Goal: Complete application form: Complete application form

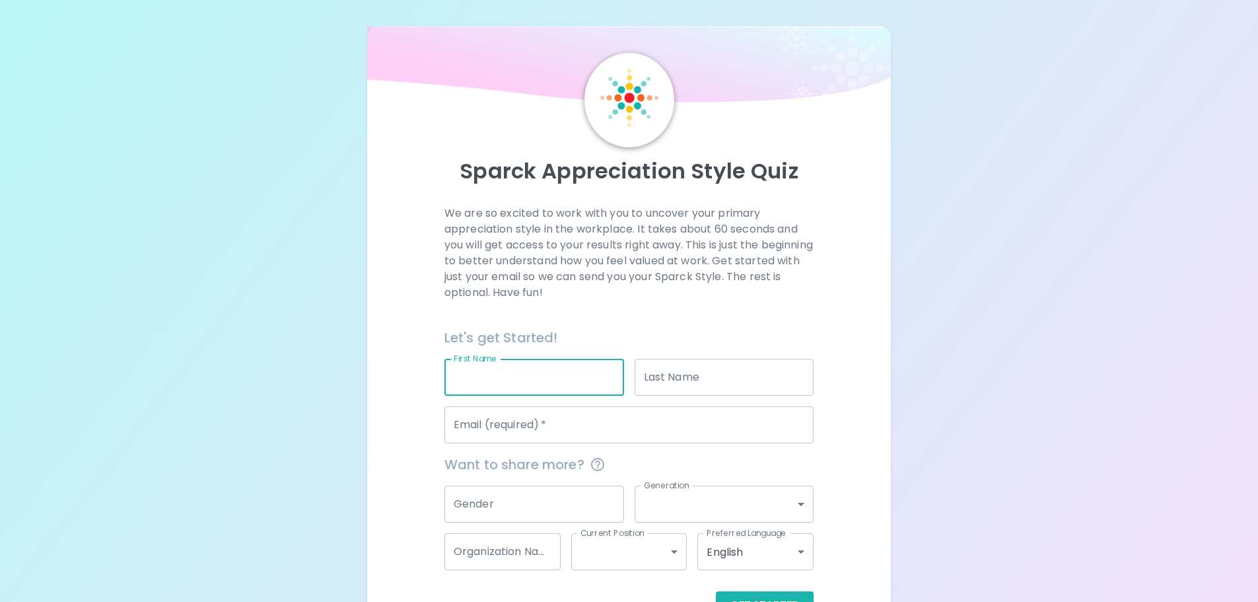
click at [485, 374] on input "First Name" at bounding box center [535, 377] width 180 height 37
type input "[PERSON_NAME]"
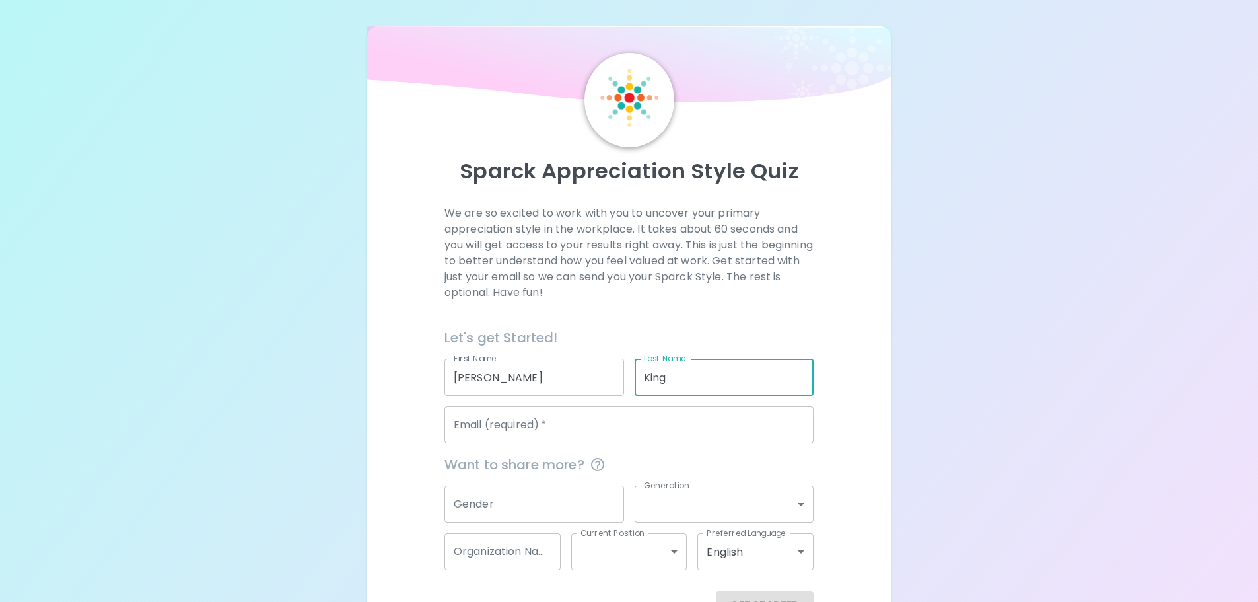
type input "King"
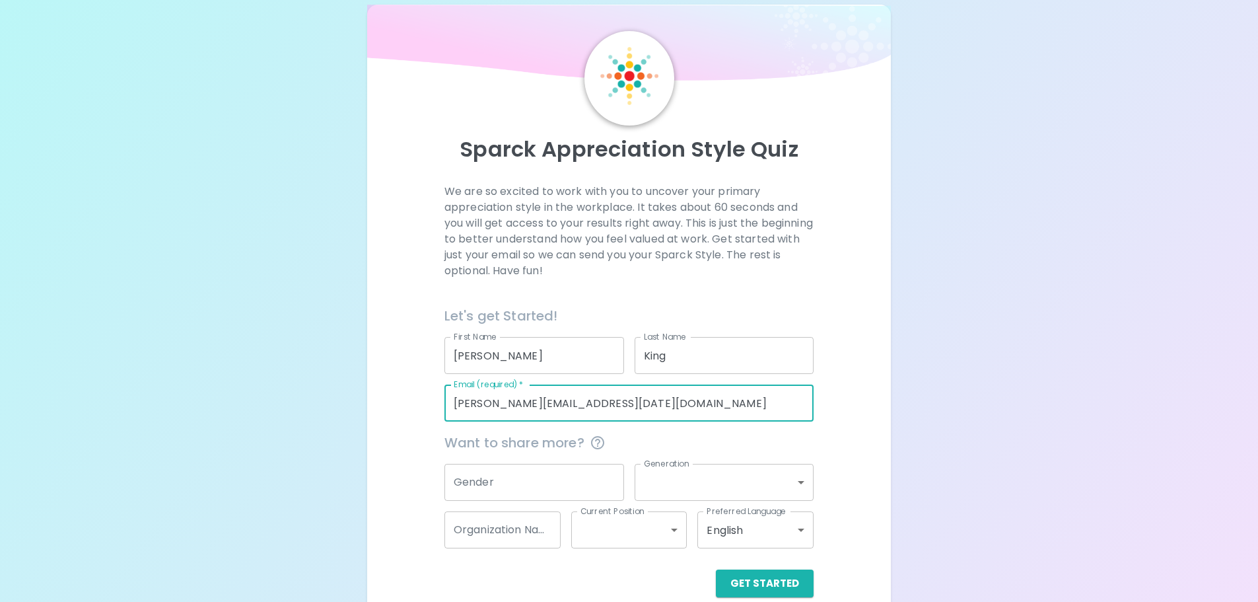
scroll to position [44, 0]
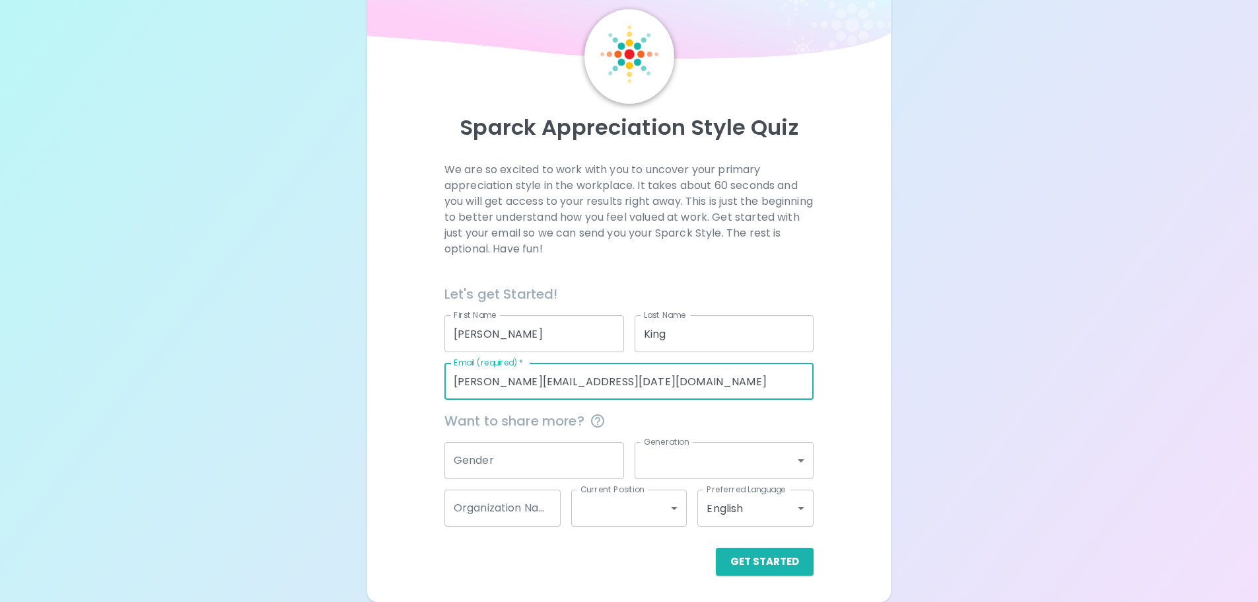
type input "[PERSON_NAME][EMAIL_ADDRESS][DATE][DOMAIN_NAME]"
click at [502, 456] on input "Gender" at bounding box center [535, 460] width 180 height 37
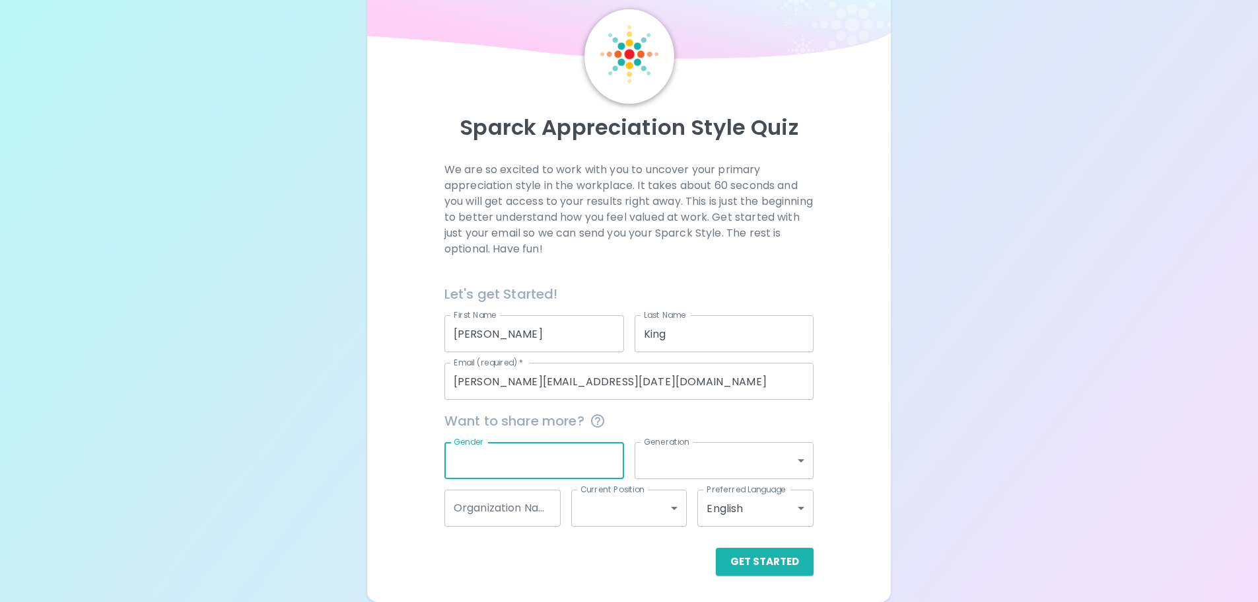
type input "g"
type input "[DEMOGRAPHIC_DATA]"
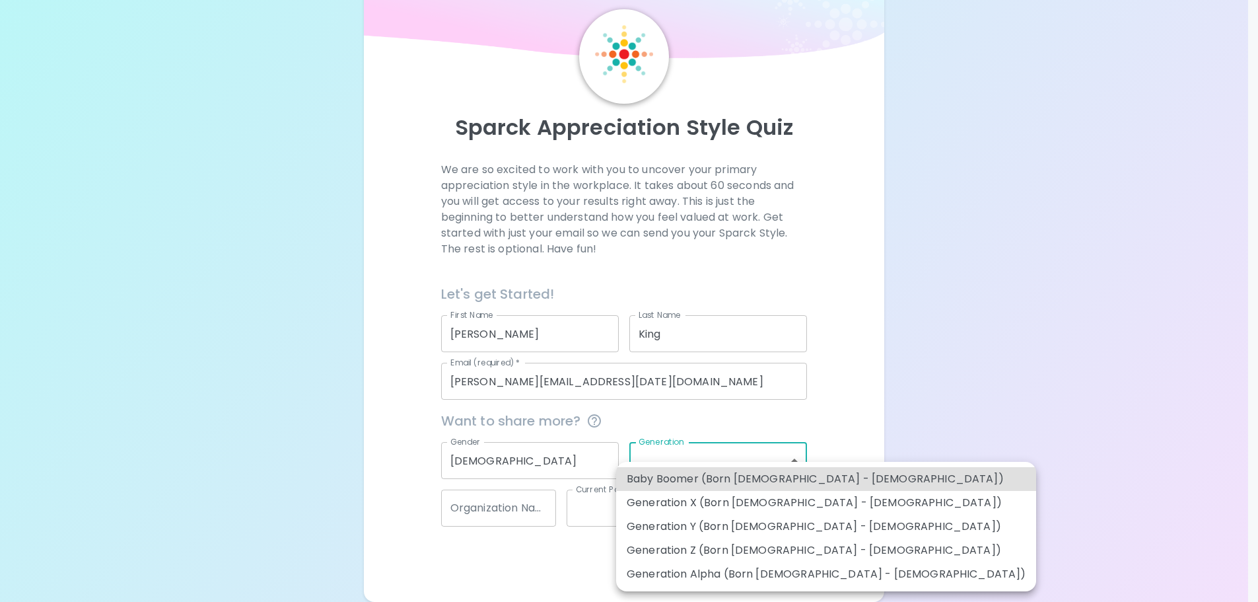
click at [775, 470] on body "Sparck Appreciation Style Quiz We are so excited to work with you to uncover yo…" at bounding box center [629, 278] width 1258 height 645
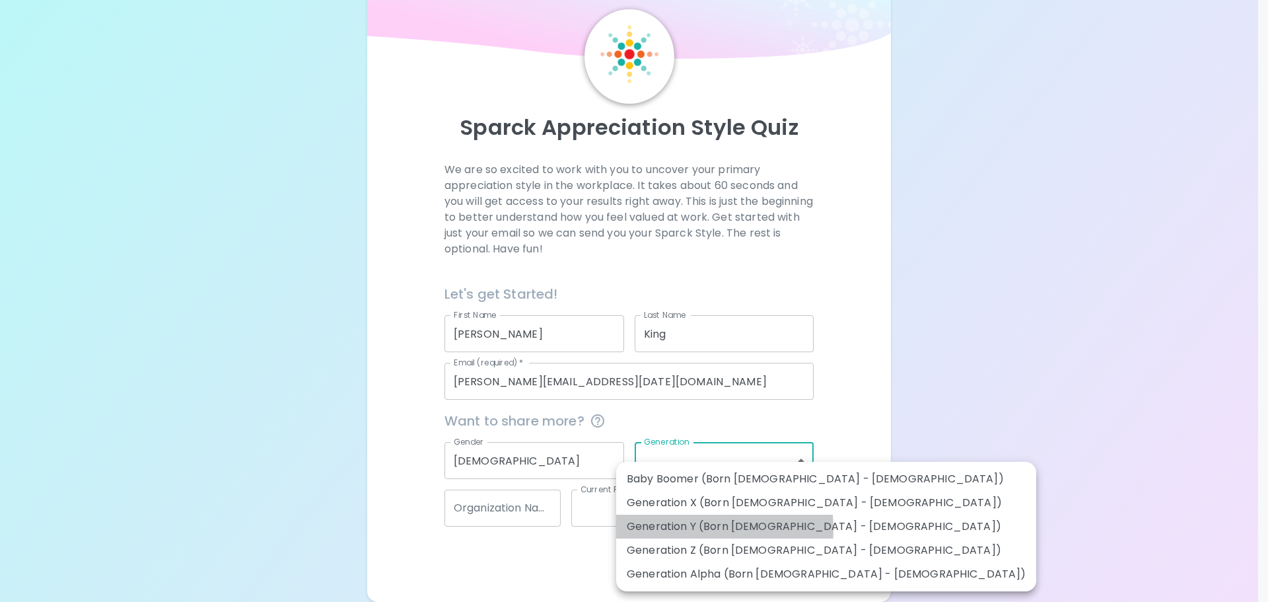
click at [688, 528] on li "Generation Y (Born [DEMOGRAPHIC_DATA] - [DEMOGRAPHIC_DATA])" at bounding box center [826, 527] width 420 height 24
type input "generation_y"
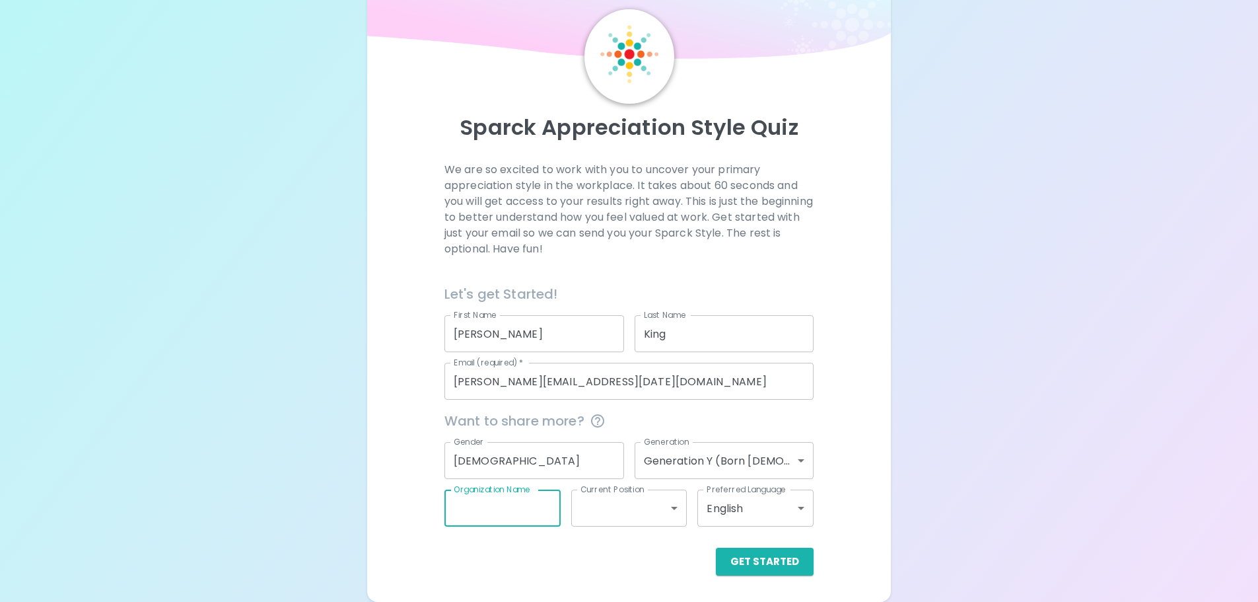
click at [526, 497] on div "Organization Name Organization Name" at bounding box center [503, 507] width 116 height 37
type input "[DATE]"
click at [601, 532] on div "Get Started" at bounding box center [624, 550] width 380 height 49
click at [604, 511] on body "Sparck Appreciation Style Quiz We are so excited to work with you to uncover yo…" at bounding box center [629, 278] width 1258 height 645
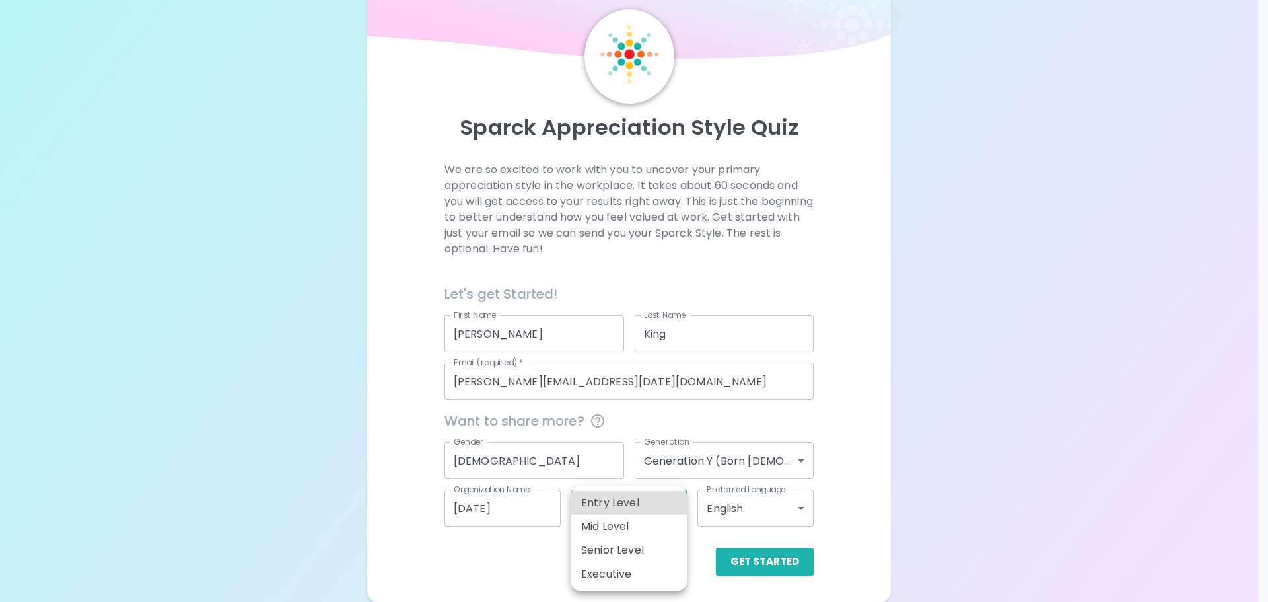
click at [620, 523] on li "Mid Level" at bounding box center [629, 527] width 116 height 24
type input "mid_level"
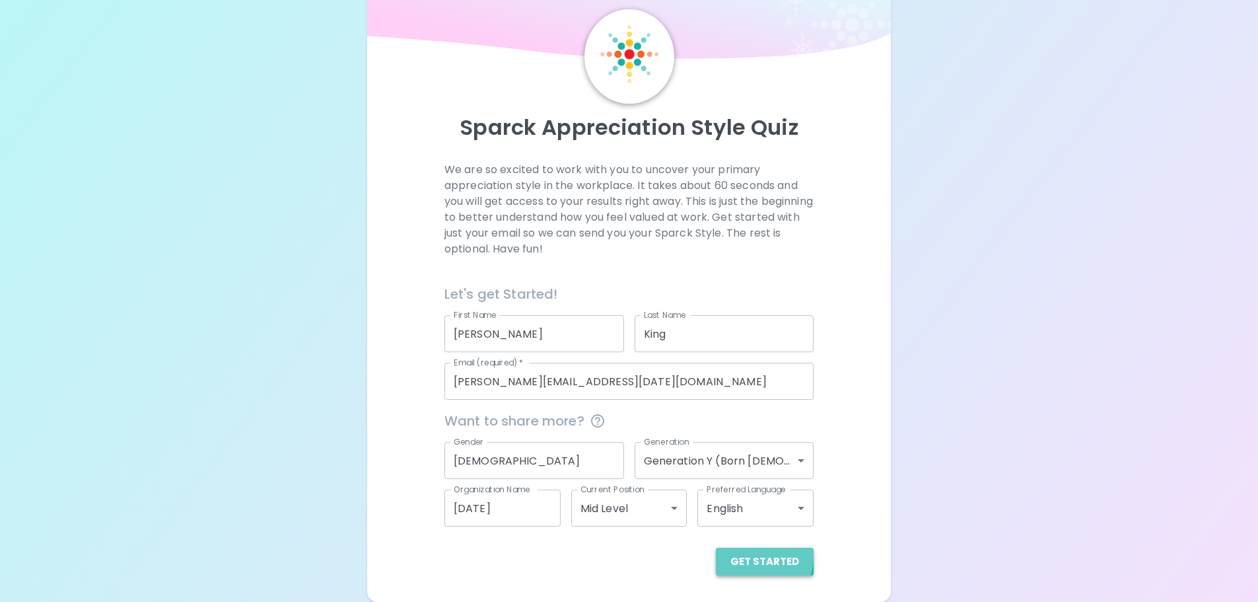
click at [739, 555] on button "Get Started" at bounding box center [765, 562] width 98 height 28
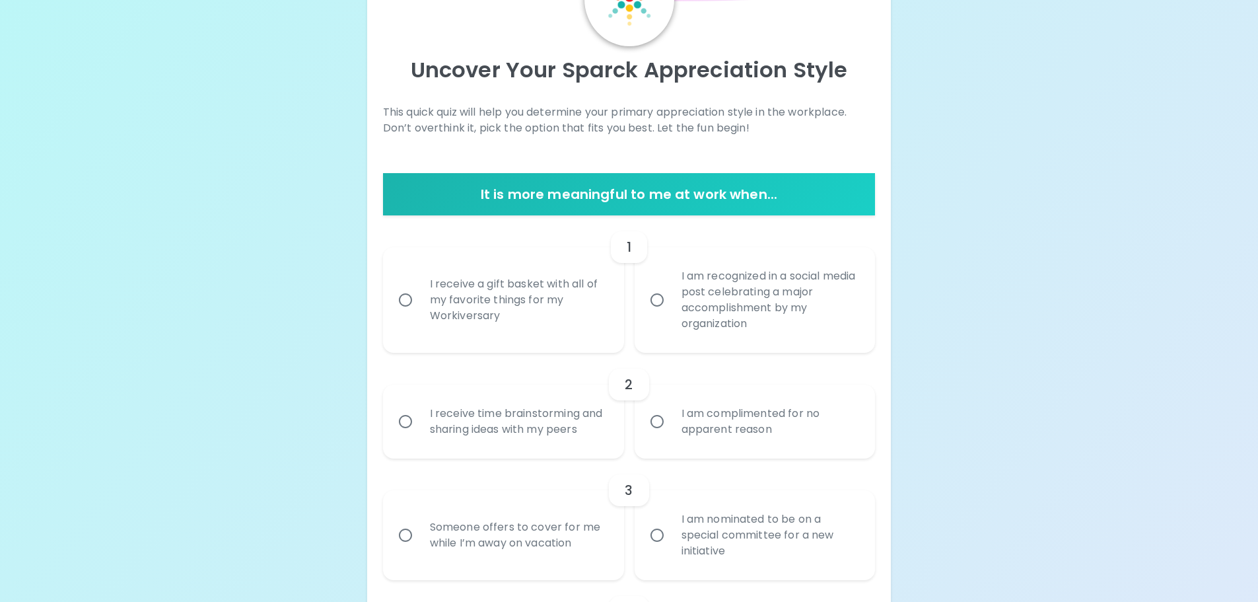
scroll to position [176, 0]
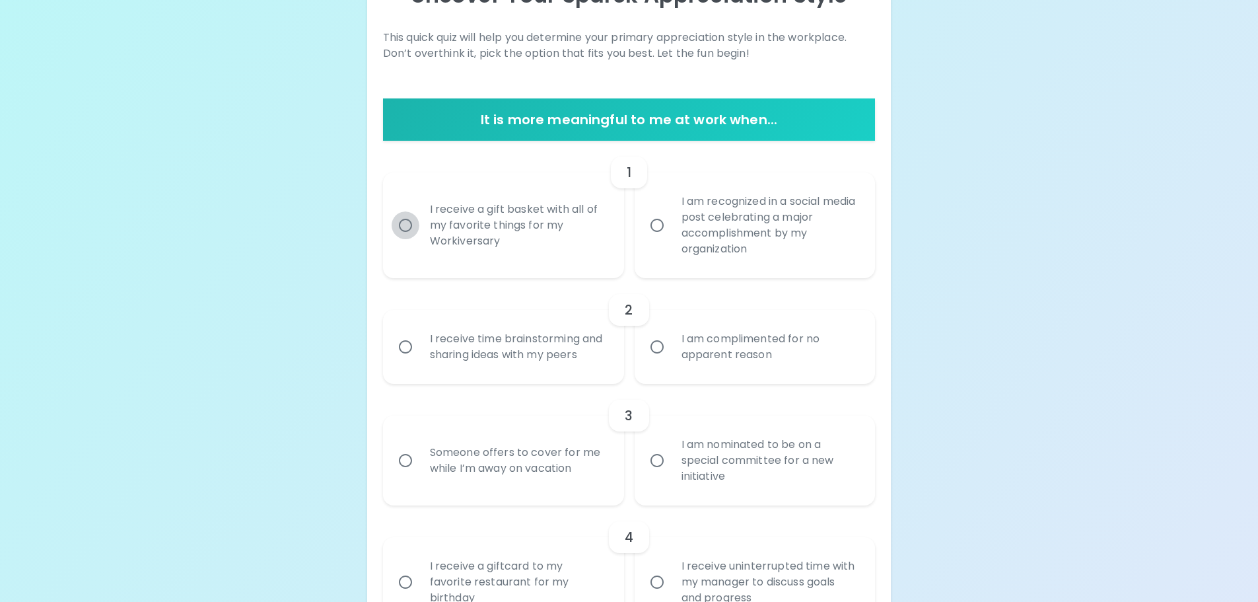
click at [406, 226] on input "I receive a gift basket with all of my favorite things for my Workiversary" at bounding box center [406, 225] width 28 height 28
radio input "true"
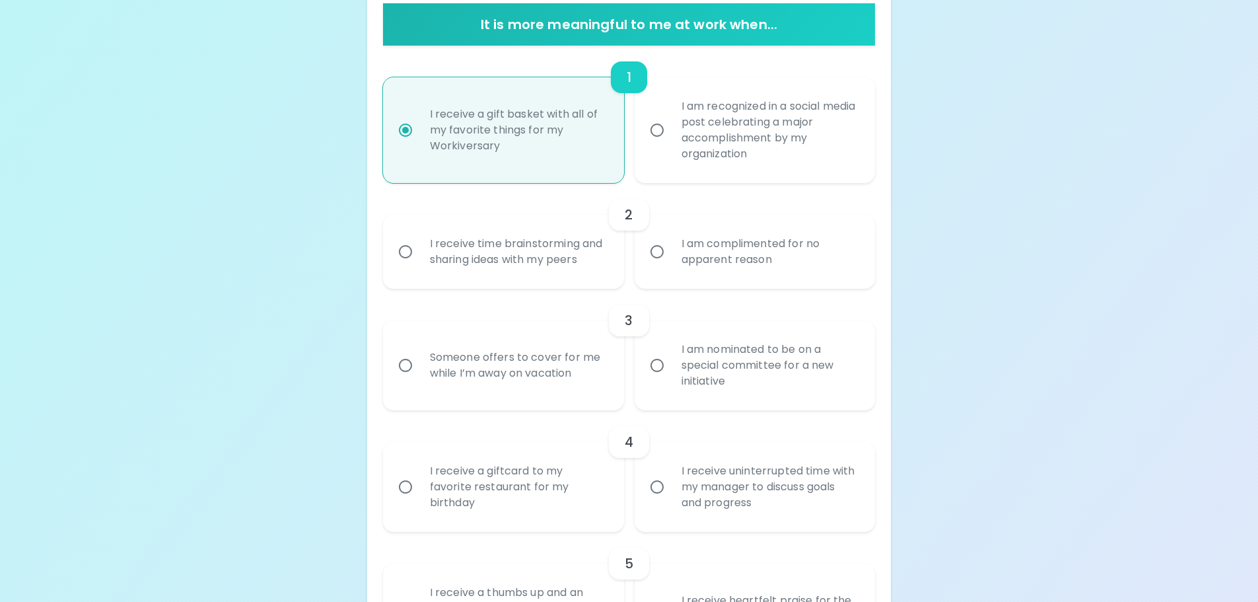
scroll to position [281, 0]
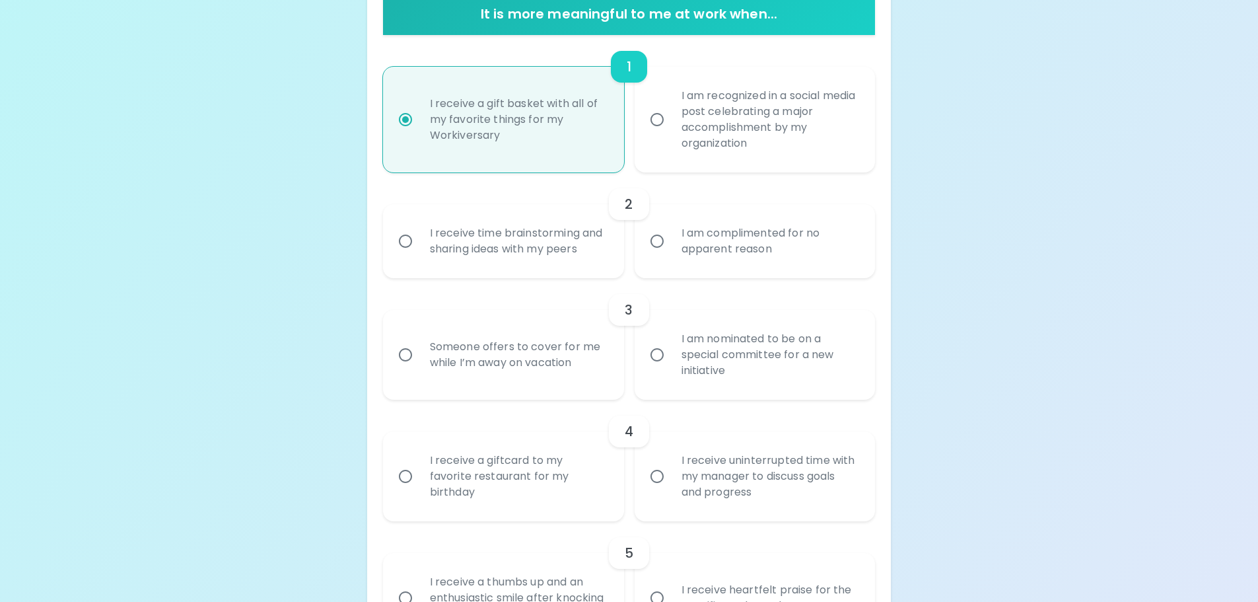
click at [657, 124] on input "I am recognized in a social media post celebrating a major accomplishment by my…" at bounding box center [657, 120] width 28 height 28
radio input "true"
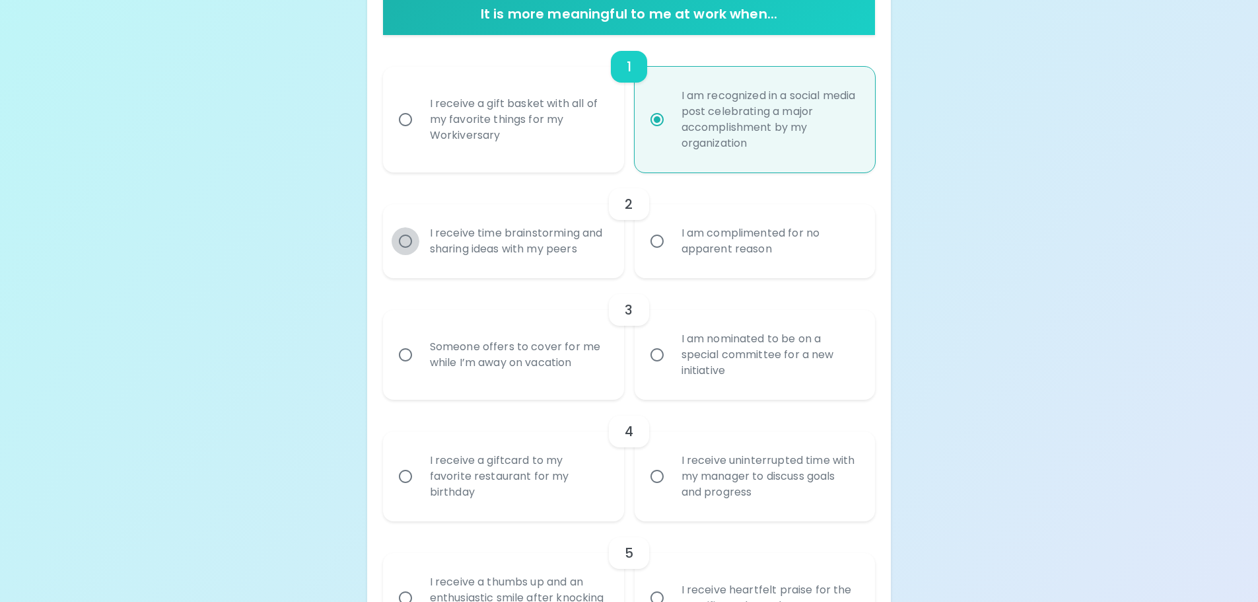
click at [401, 244] on input "I receive time brainstorming and sharing ideas with my peers" at bounding box center [406, 241] width 28 height 28
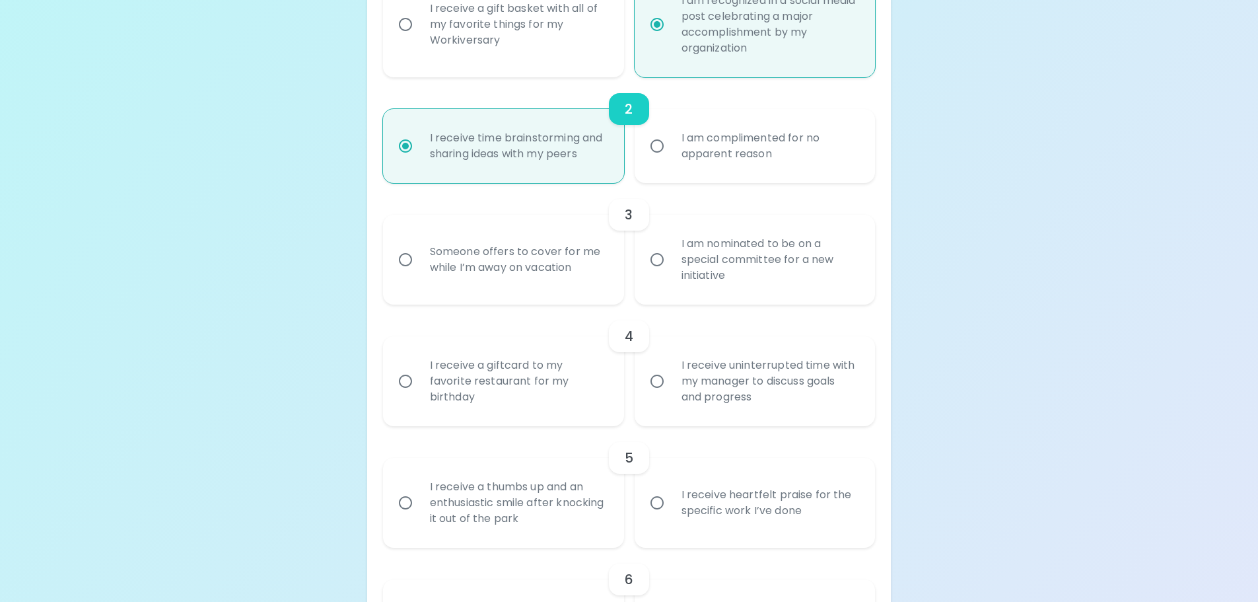
scroll to position [387, 0]
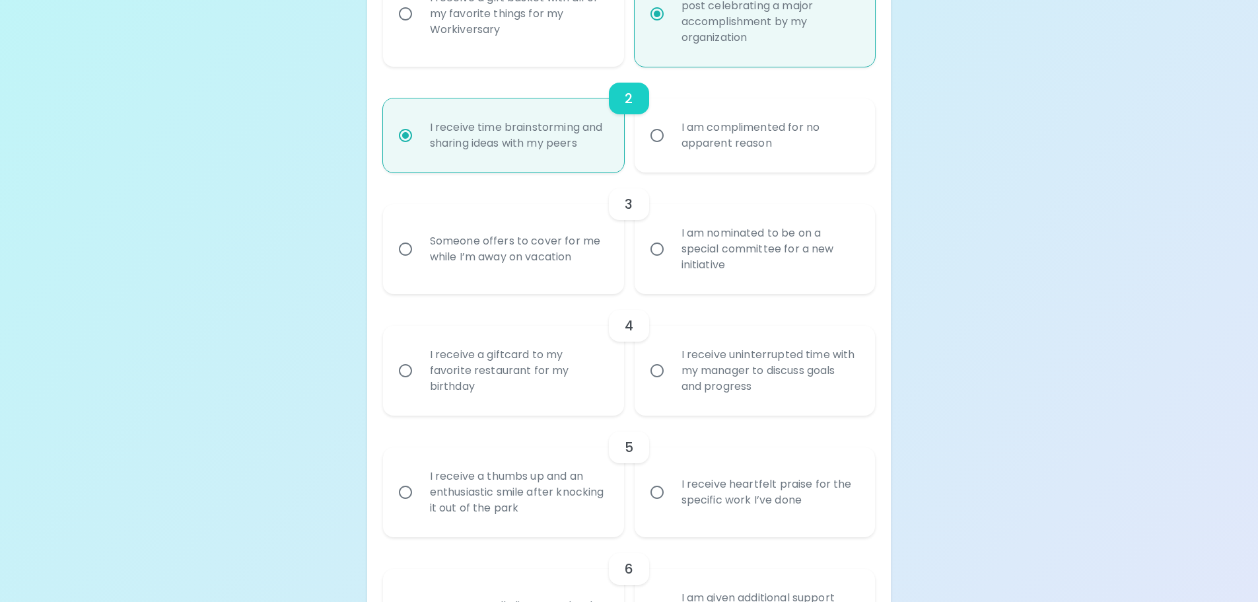
radio input "true"
click at [404, 248] on input "Someone offers to cover for me while I’m away on vacation" at bounding box center [406, 249] width 28 height 28
radio input "false"
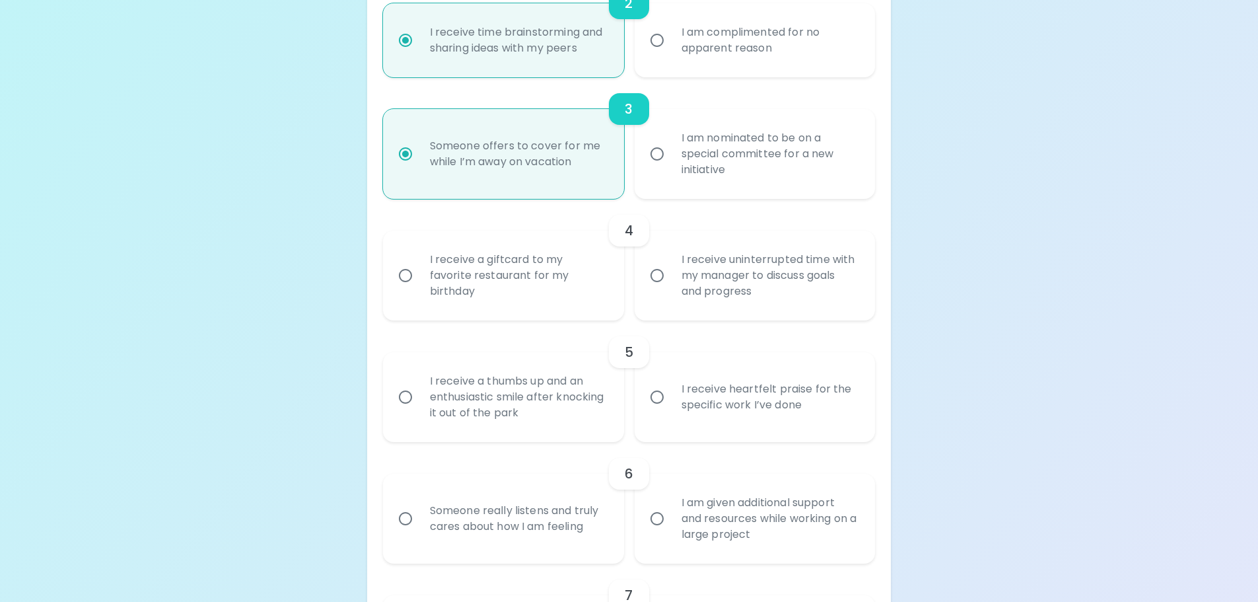
scroll to position [493, 0]
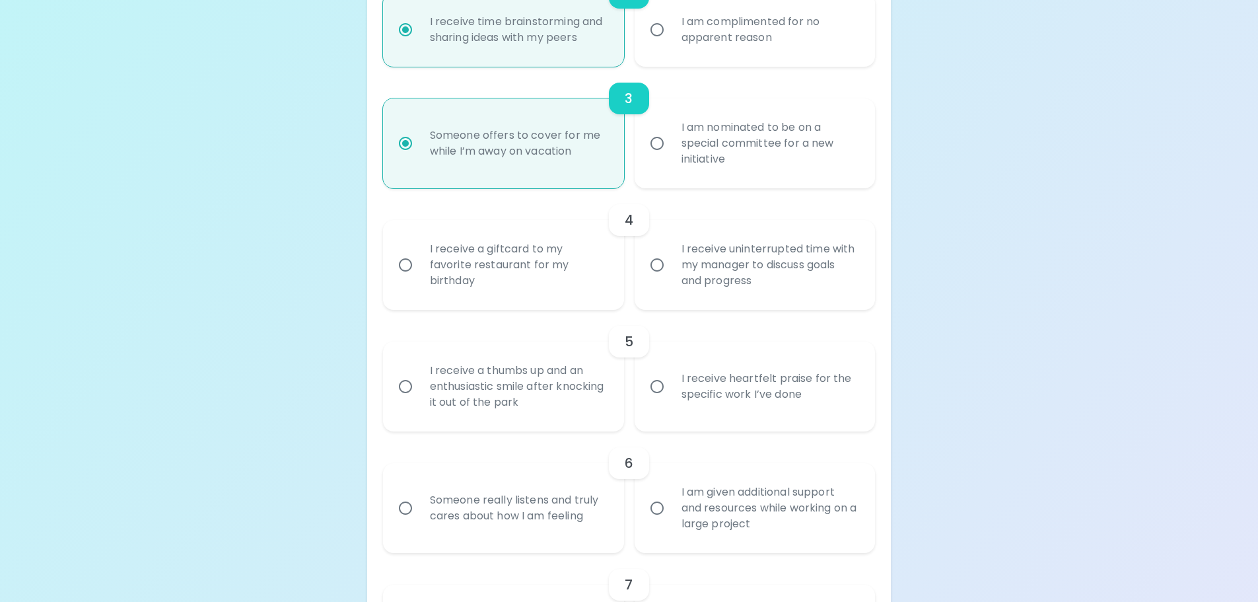
radio input "true"
drag, startPoint x: 402, startPoint y: 266, endPoint x: 649, endPoint y: 295, distance: 248.6
click at [649, 295] on div "I receive a giftcard to my favorite restaurant for my birthday I receive uninte…" at bounding box center [624, 259] width 503 height 100
click at [651, 267] on input "I receive uninterrupted time with my manager to discuss goals and progress" at bounding box center [657, 265] width 28 height 28
radio input "false"
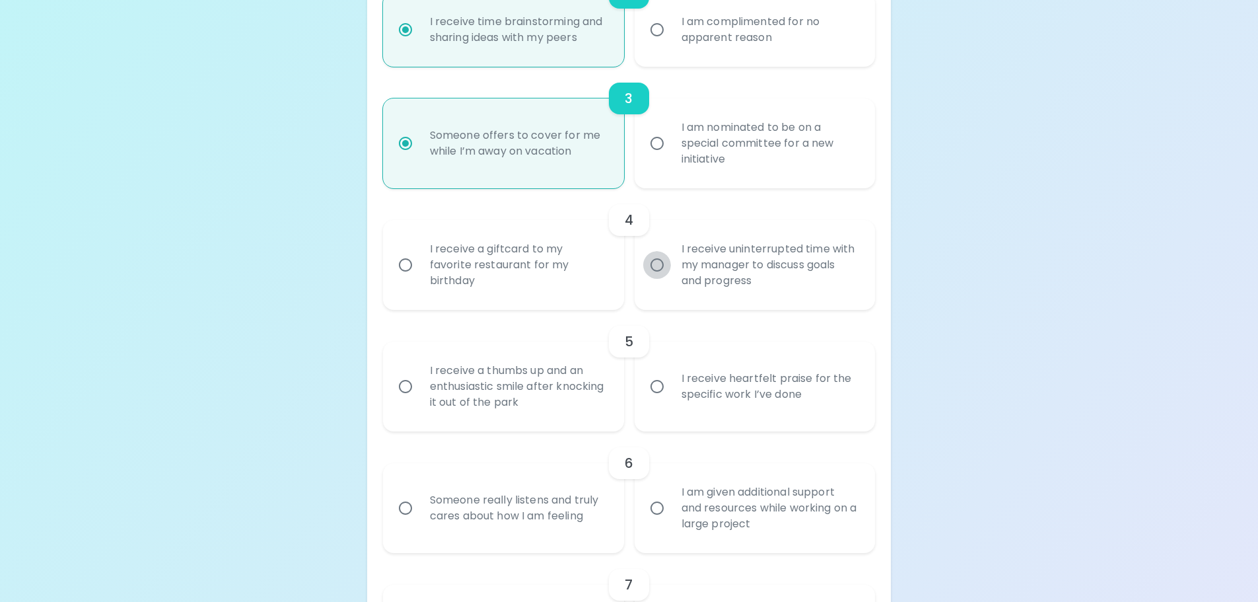
radio input "false"
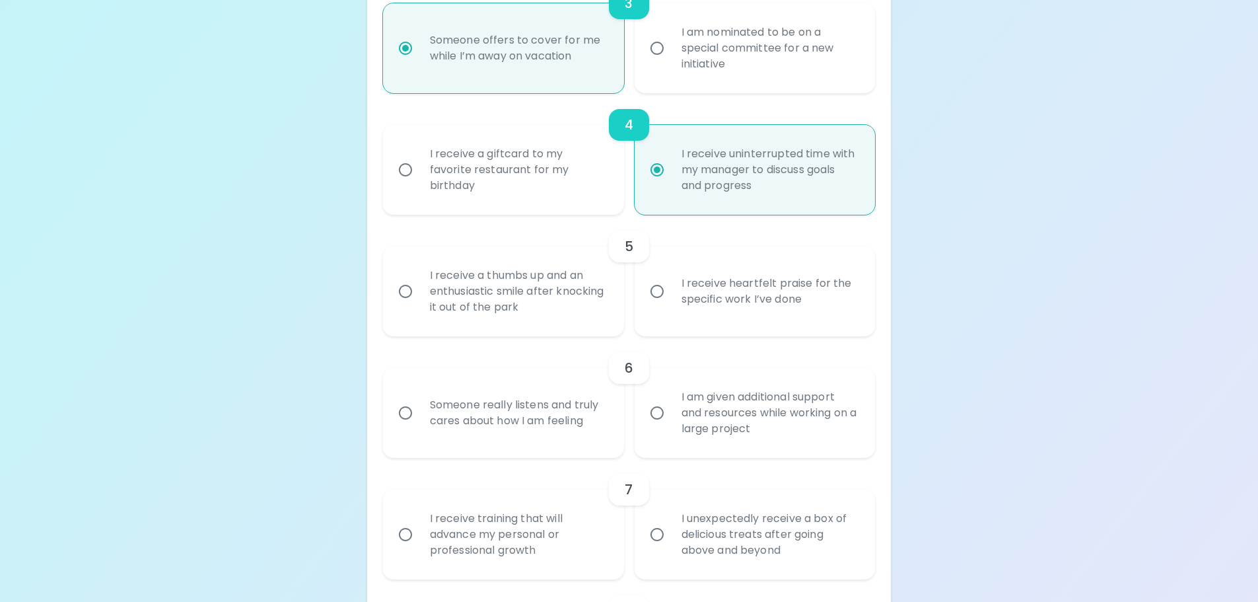
scroll to position [598, 0]
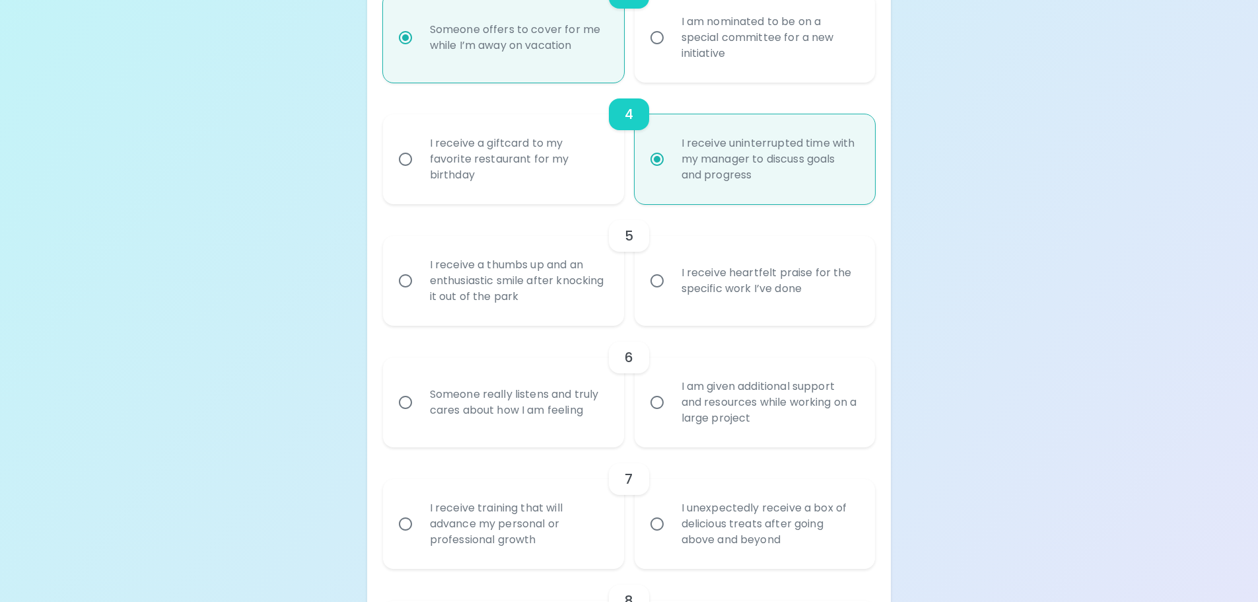
radio input "true"
click at [655, 277] on input "I receive heartfelt praise for the specific work I’ve done" at bounding box center [657, 281] width 28 height 28
radio input "false"
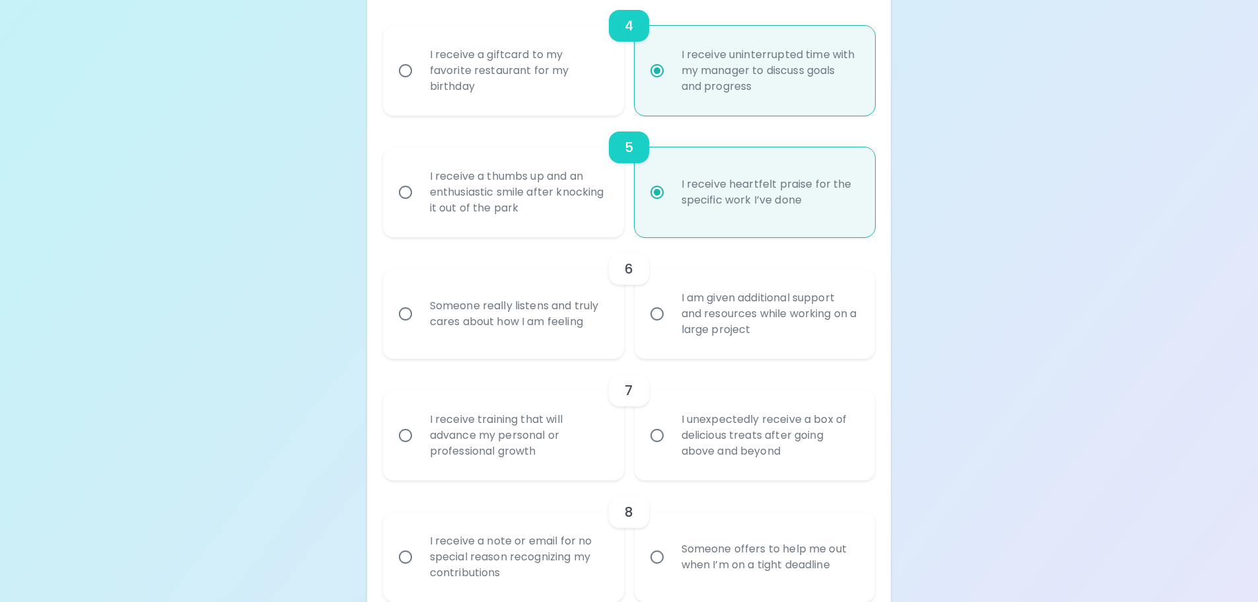
scroll to position [704, 0]
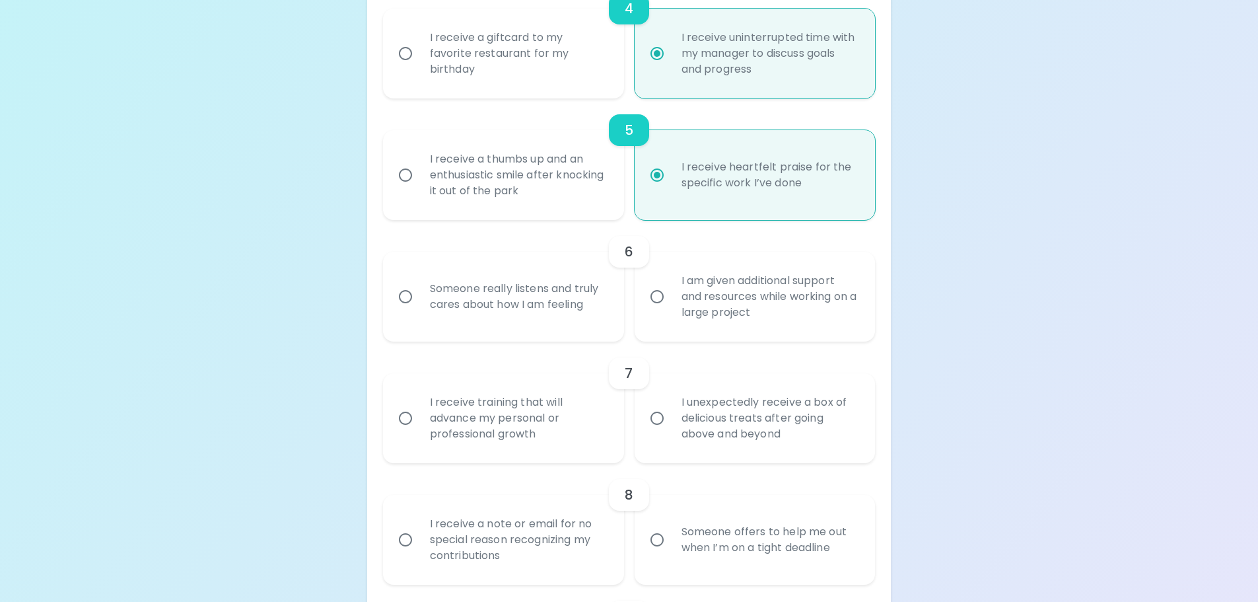
radio input "true"
click at [660, 294] on input "I am given additional support and resources while working on a large project" at bounding box center [657, 297] width 28 height 28
radio input "false"
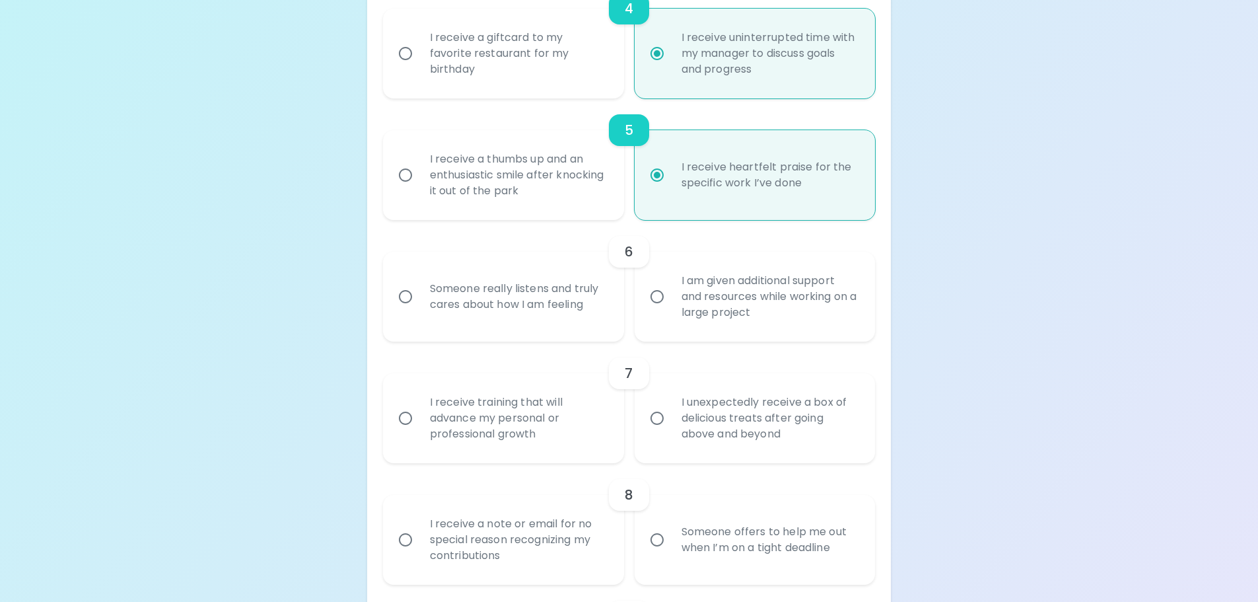
radio input "false"
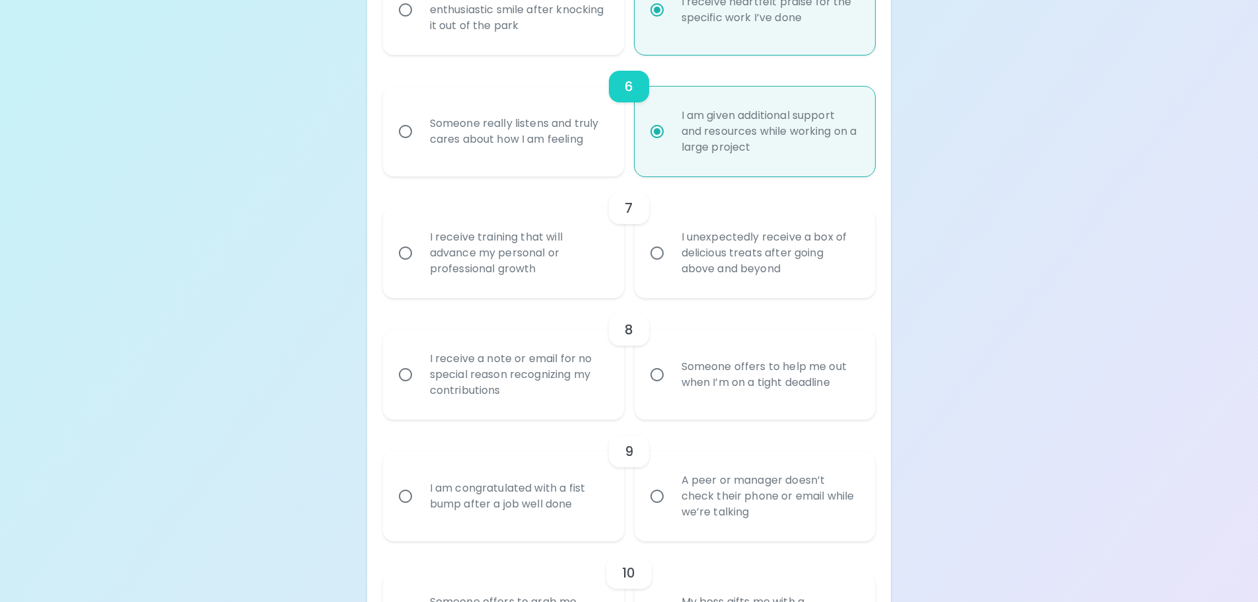
scroll to position [942, 0]
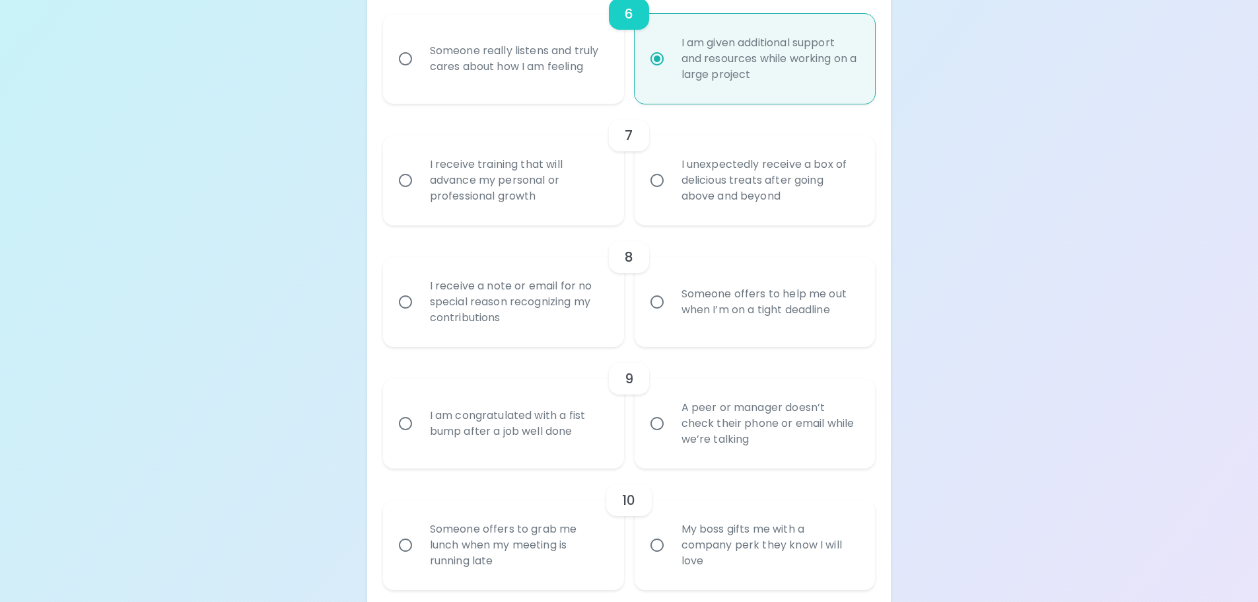
radio input "true"
click at [660, 178] on input "I unexpectedly receive a box of delicious treats after going above and beyond" at bounding box center [657, 180] width 28 height 28
radio input "false"
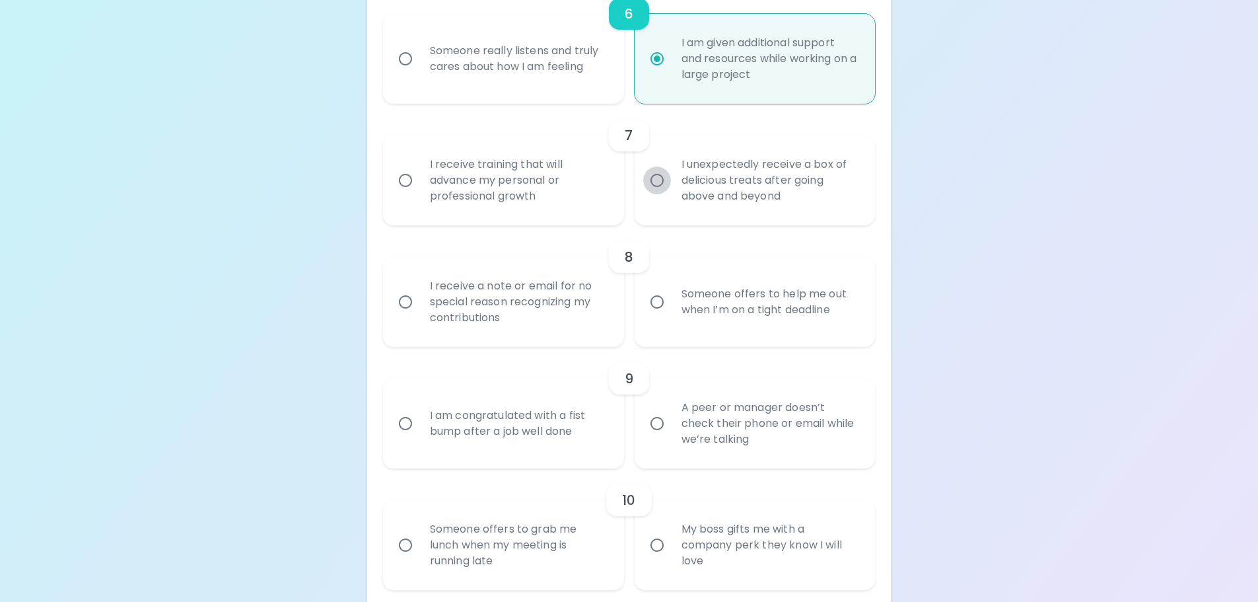
radio input "false"
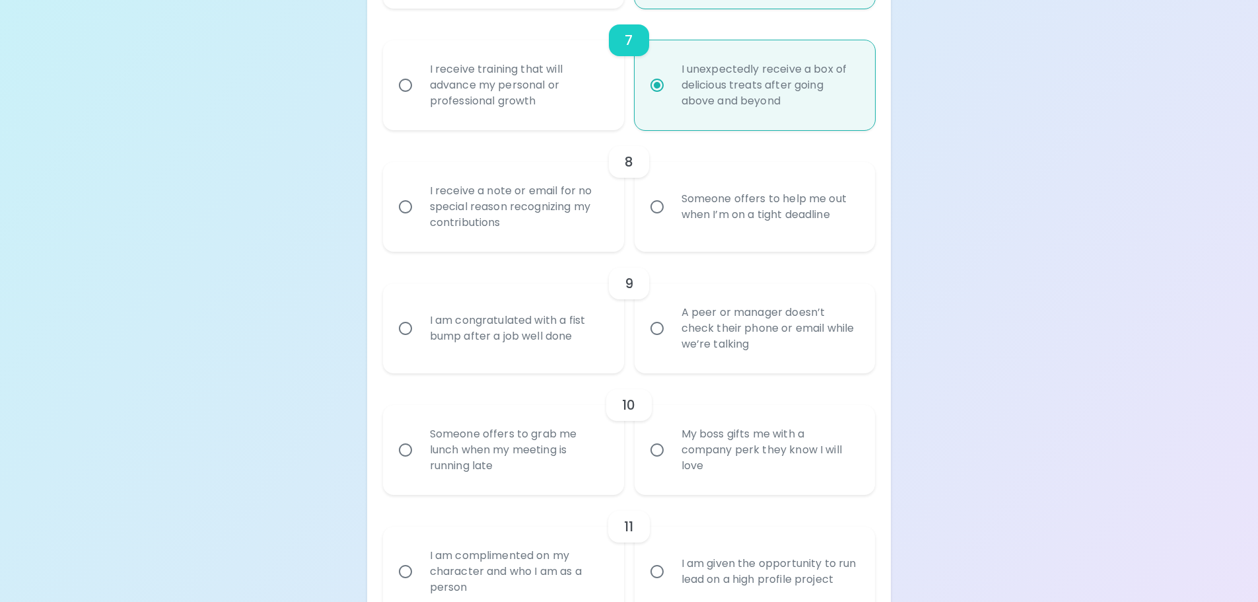
scroll to position [1048, 0]
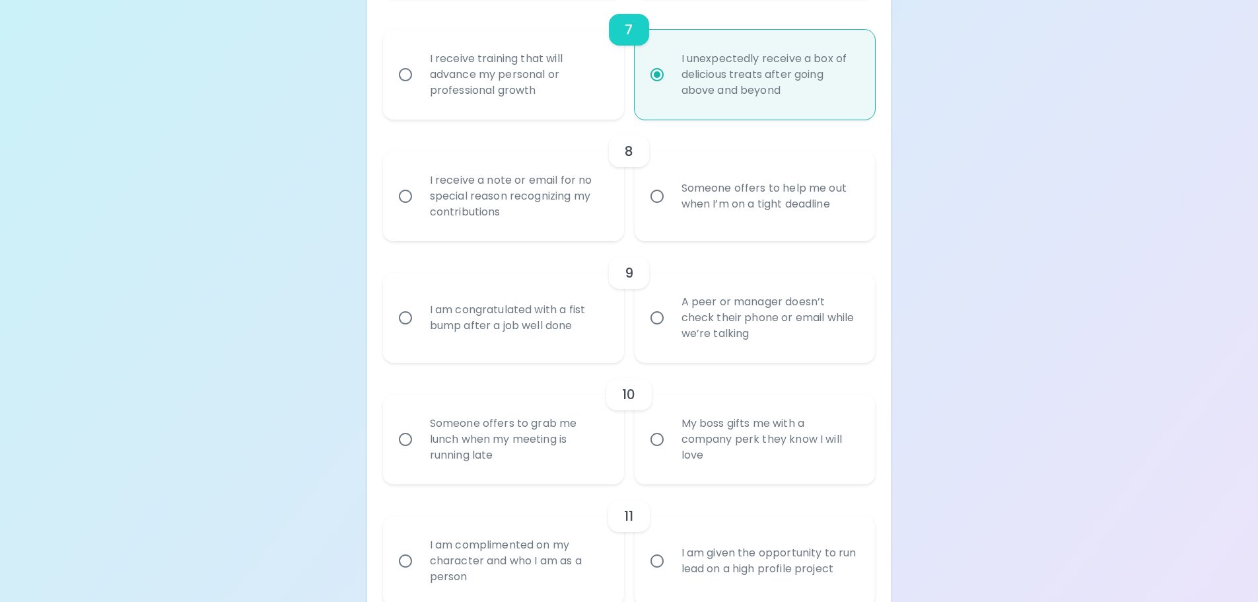
radio input "true"
click at [399, 82] on input "I receive training that will advance my personal or professional growth" at bounding box center [406, 75] width 28 height 28
radio input "false"
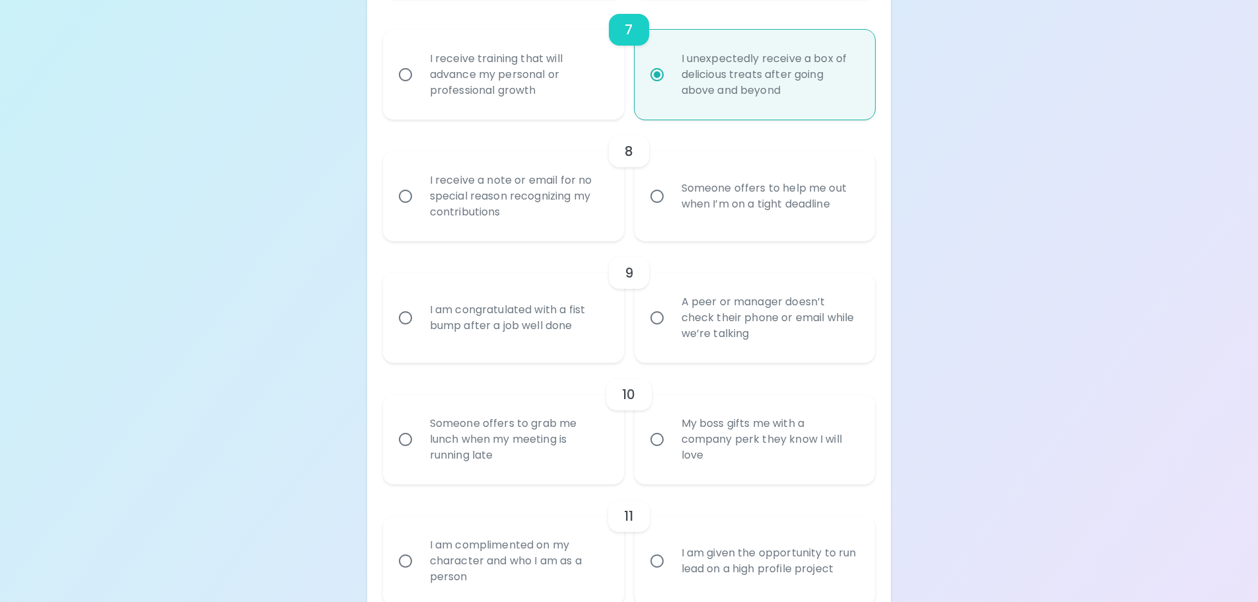
radio input "false"
radio input "true"
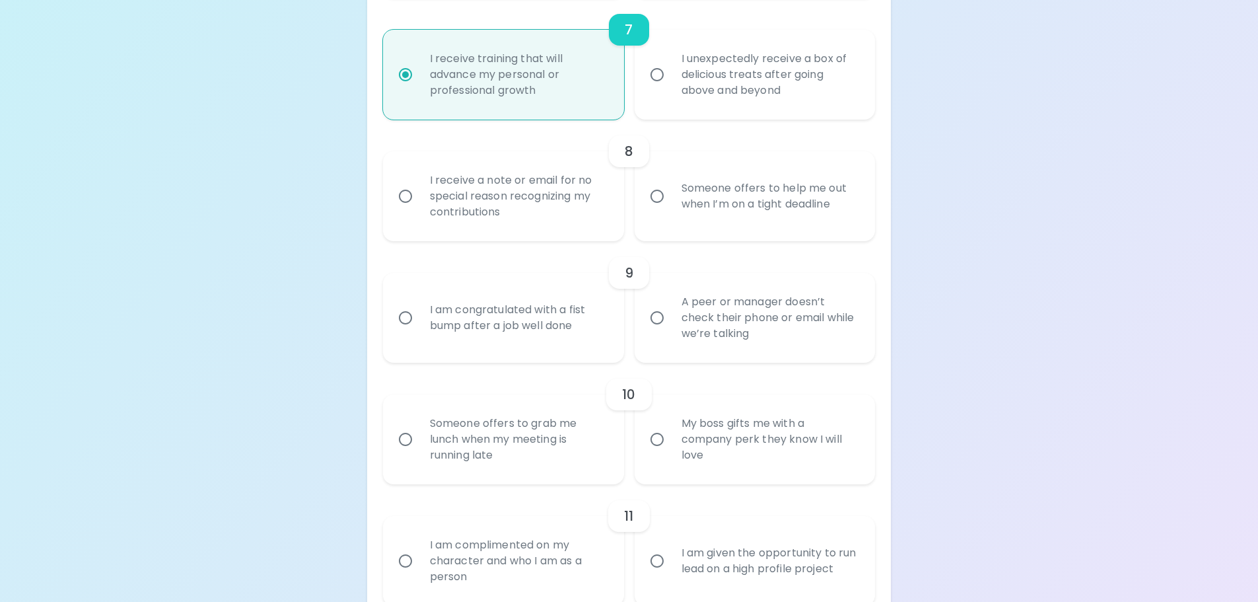
radio input "true"
click at [658, 70] on input "I unexpectedly receive a box of delicious treats after going above and beyond" at bounding box center [657, 75] width 28 height 28
radio input "false"
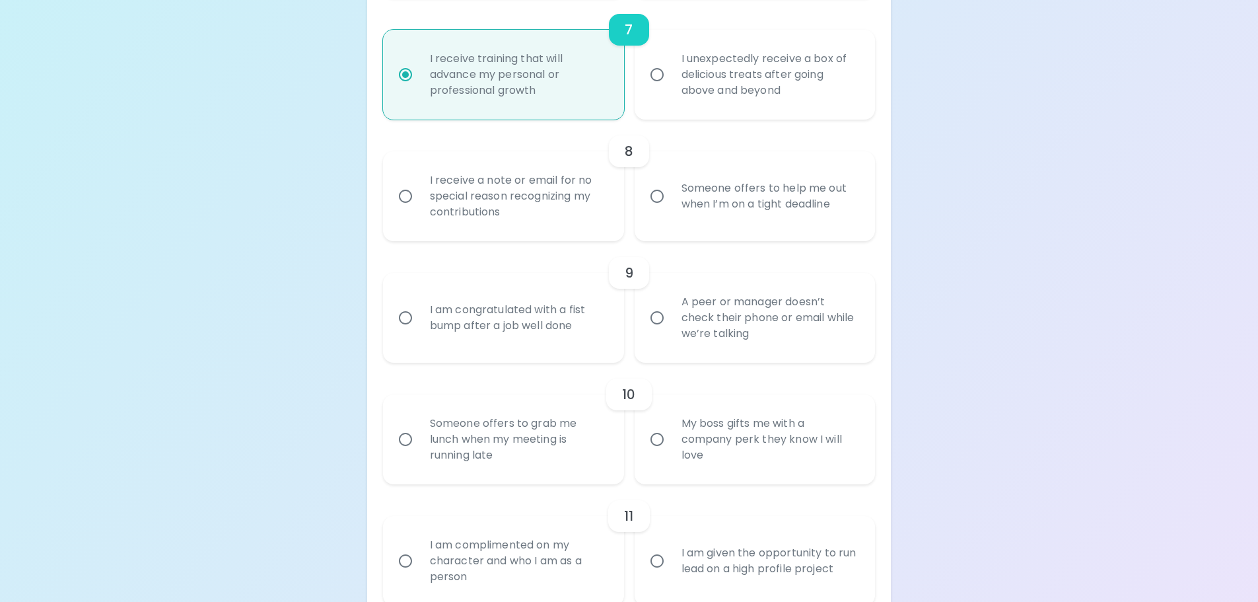
radio input "false"
radio input "true"
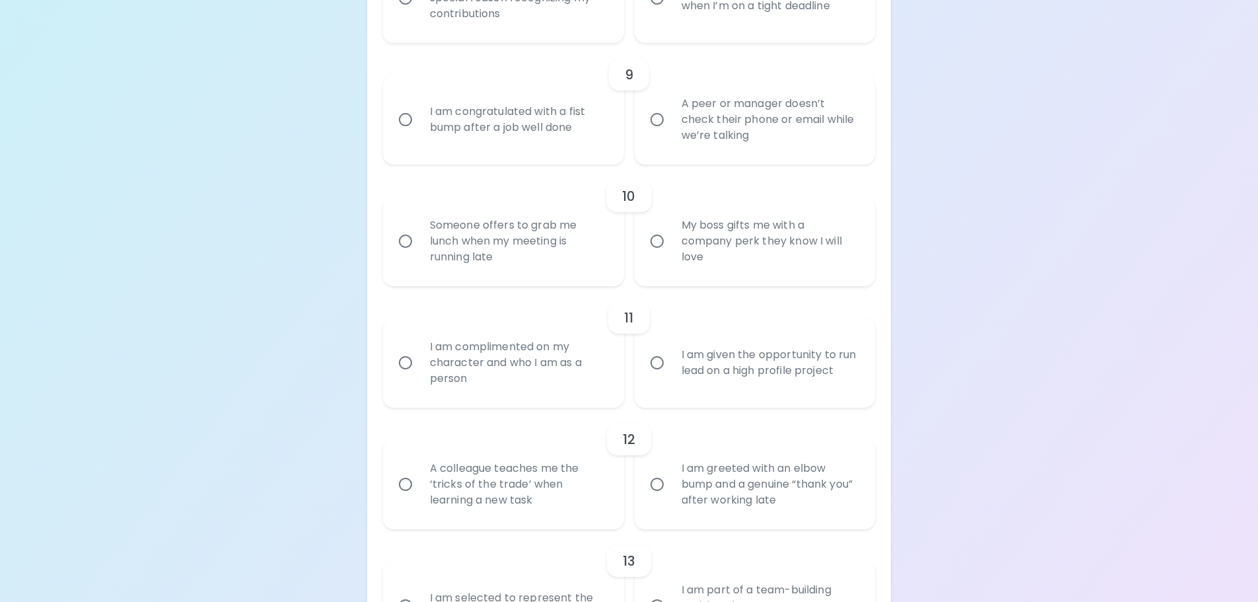
scroll to position [1180, 0]
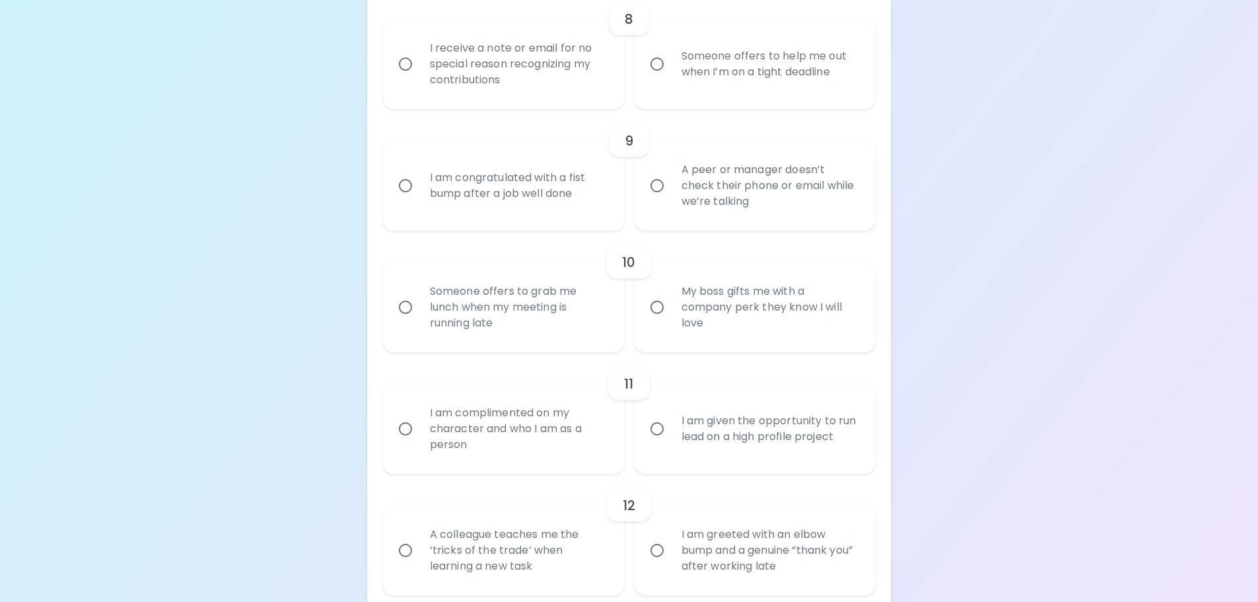
radio input "true"
click at [656, 70] on input "Someone offers to help me out when I’m on a tight deadline" at bounding box center [657, 64] width 28 height 28
radio input "false"
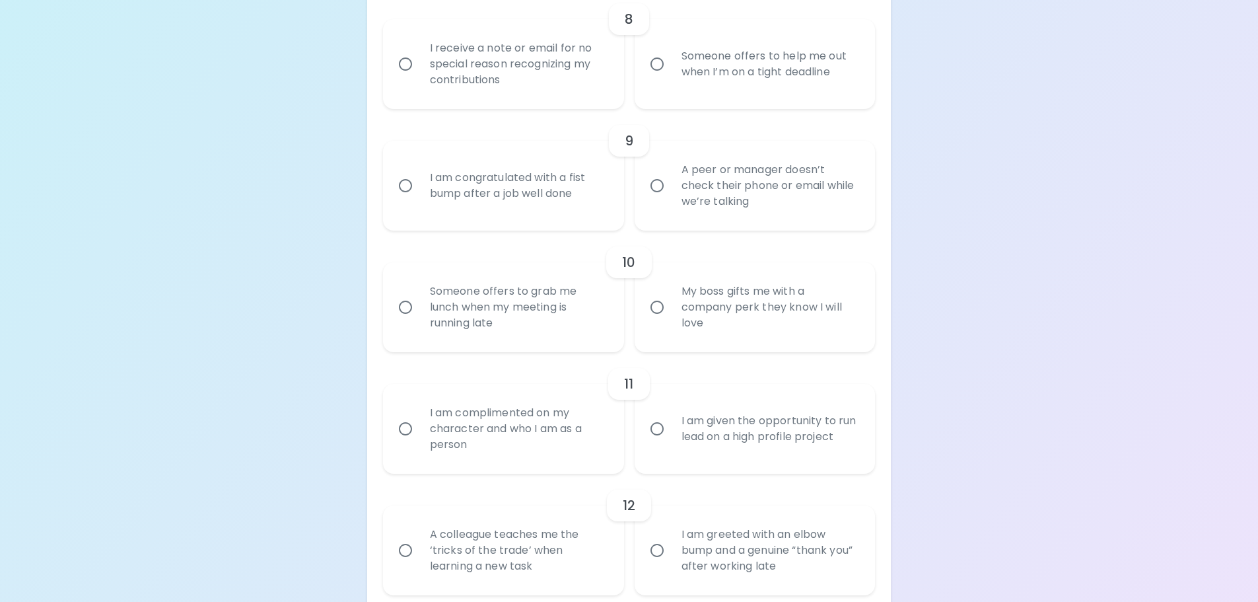
radio input "false"
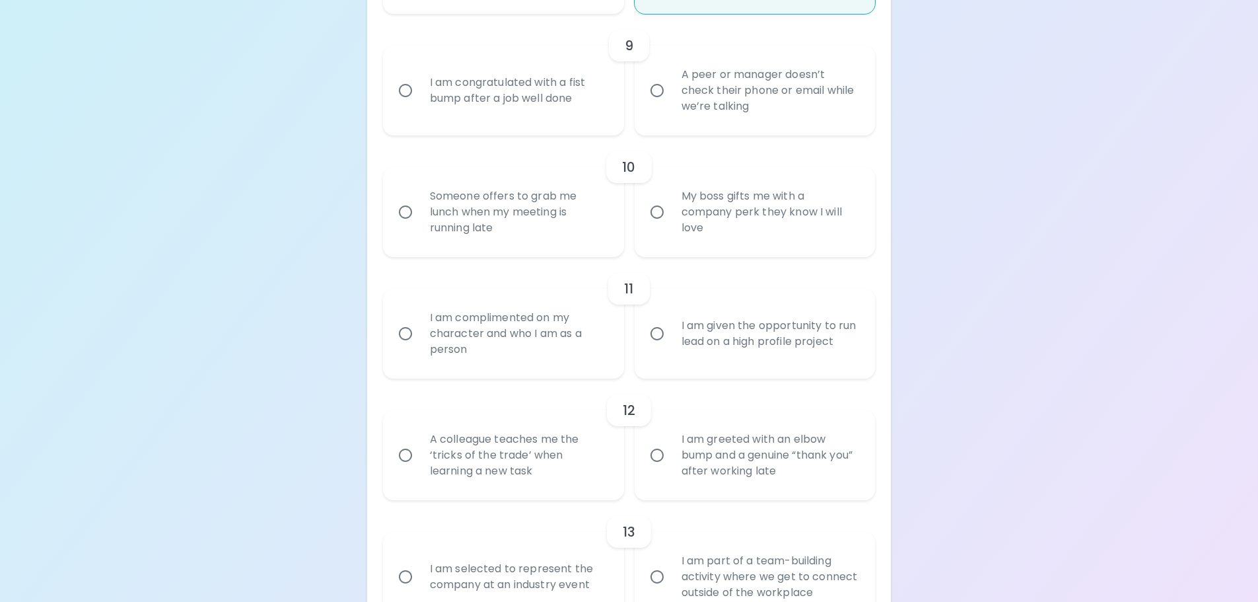
scroll to position [1285, 0]
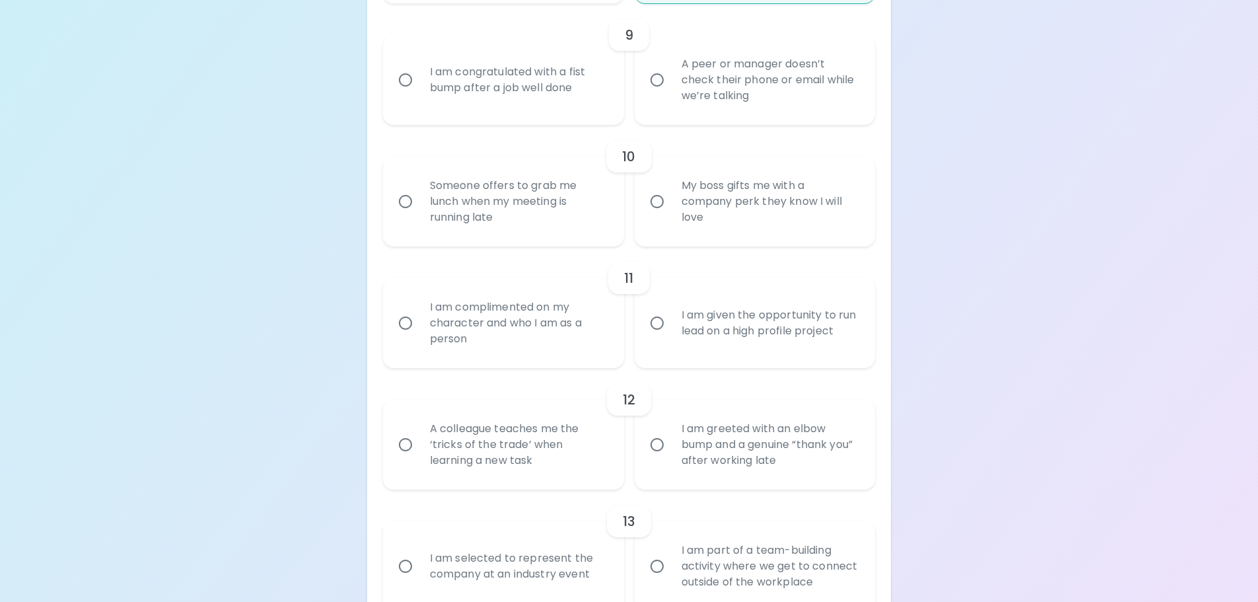
radio input "true"
click at [658, 81] on input "A peer or manager doesn’t check their phone or email while we’re talking" at bounding box center [657, 80] width 28 height 28
radio input "false"
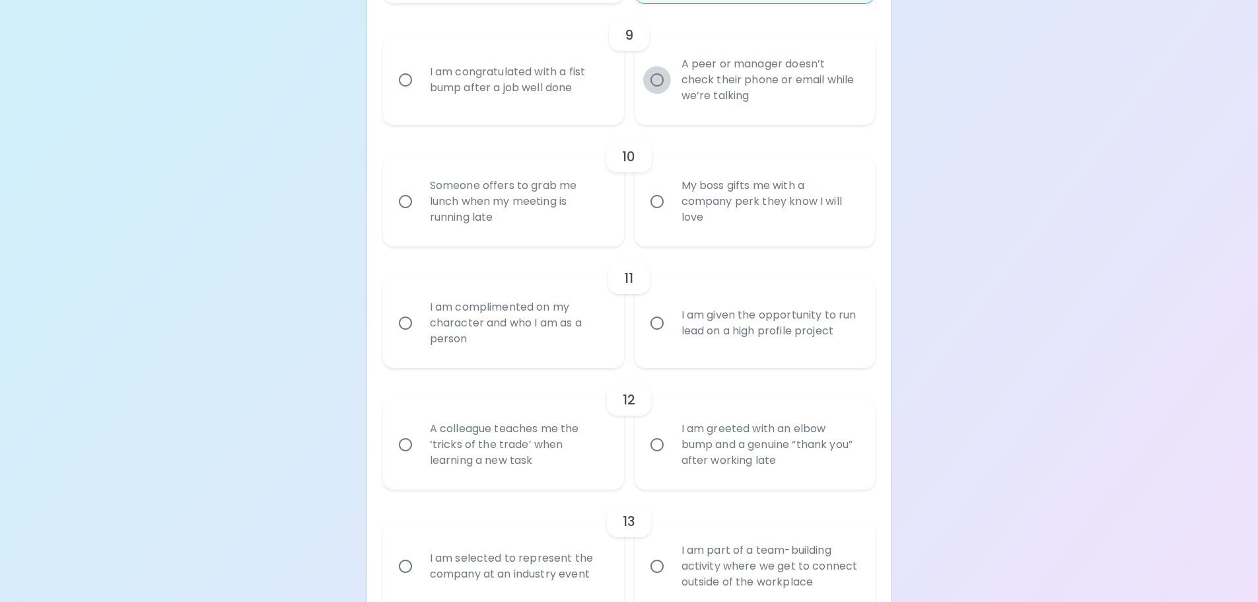
radio input "false"
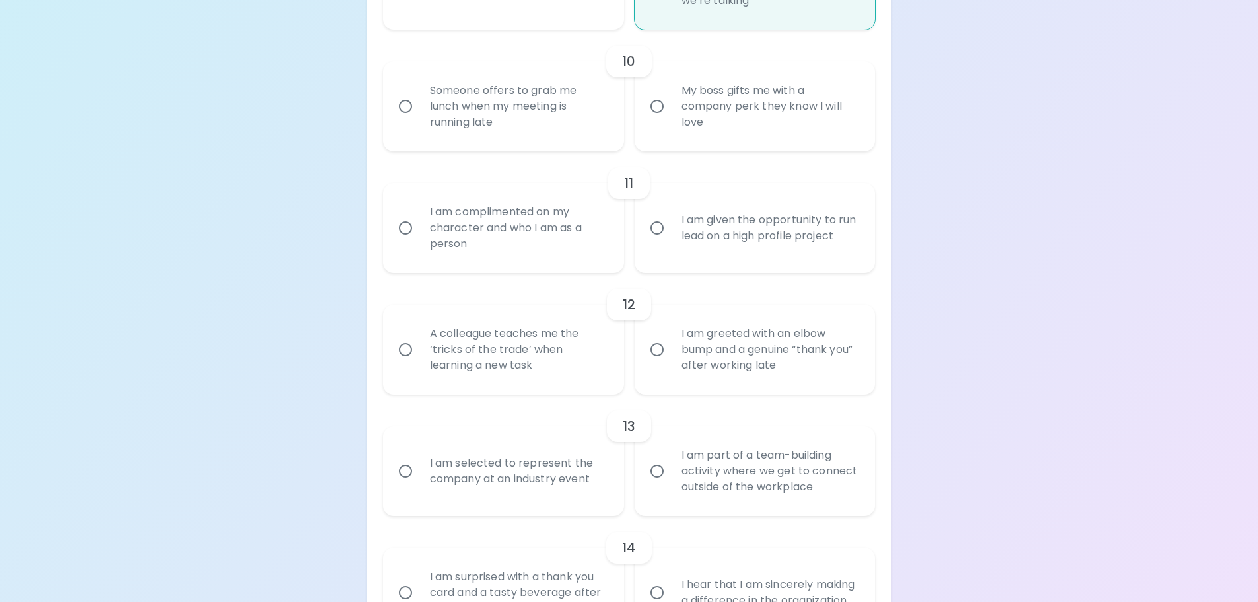
scroll to position [1391, 0]
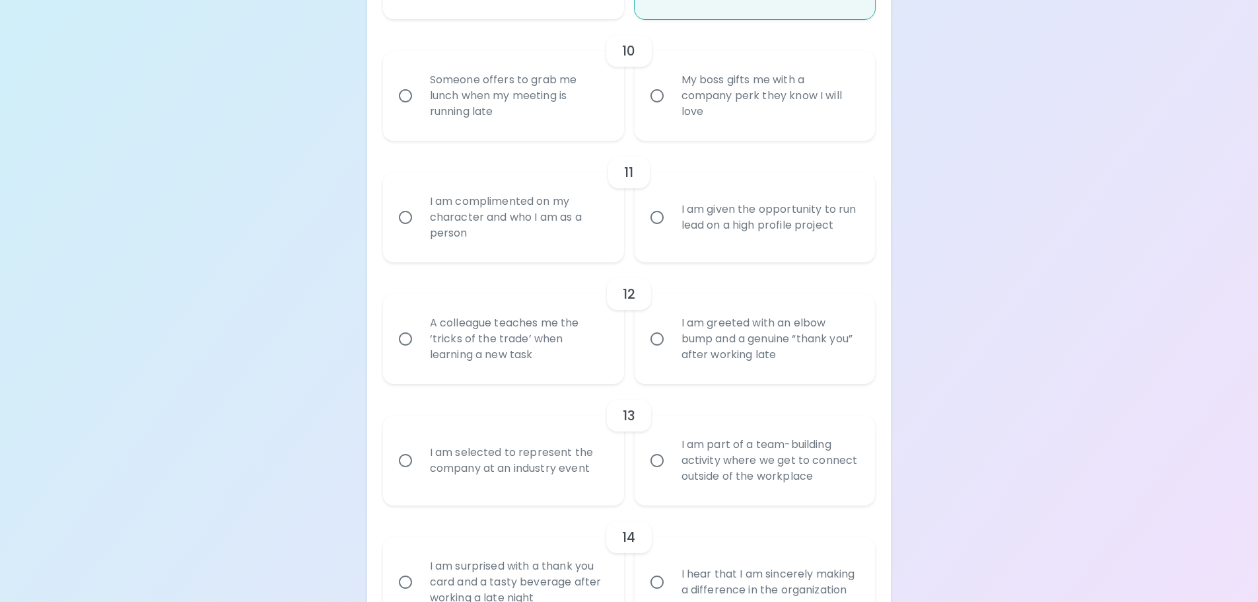
radio input "true"
click at [657, 98] on input "My boss gifts me with a company perk they know I will love" at bounding box center [657, 96] width 28 height 28
radio input "false"
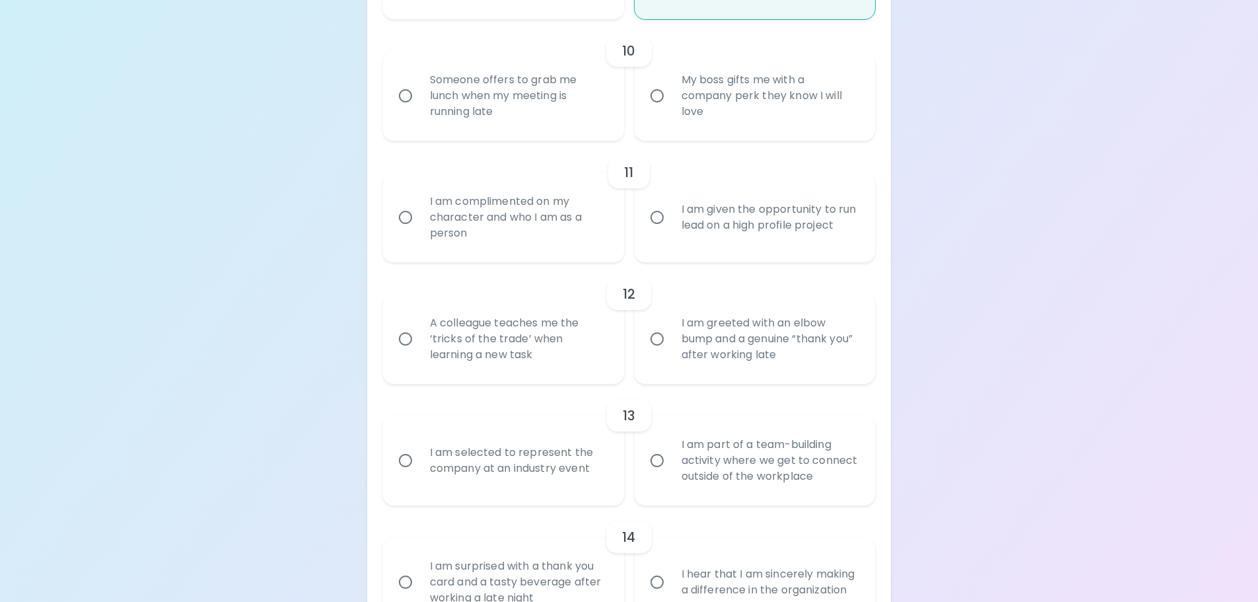
radio input "false"
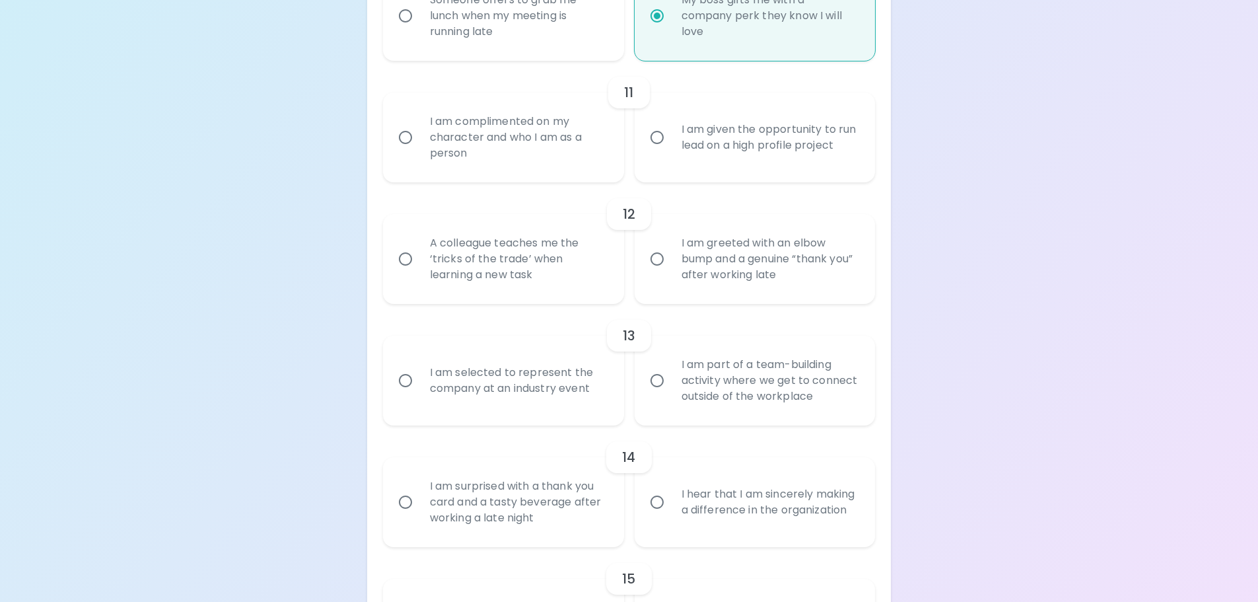
scroll to position [1497, 0]
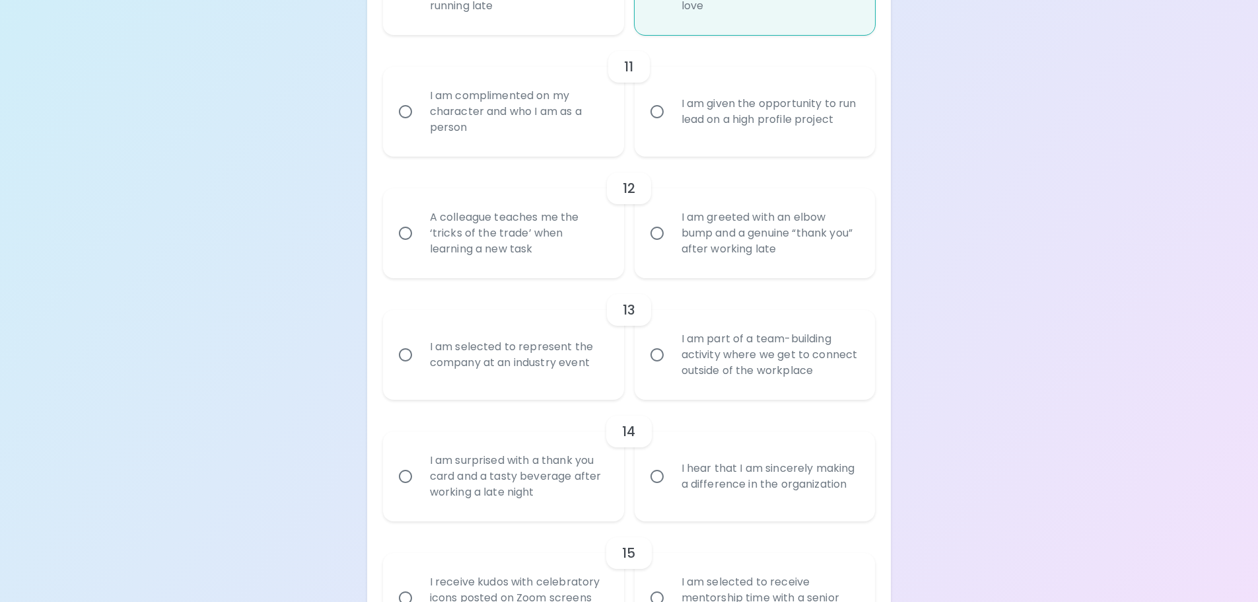
radio input "true"
click at [406, 114] on input "I am complimented on my character and who I am as a person" at bounding box center [406, 112] width 28 height 28
radio input "false"
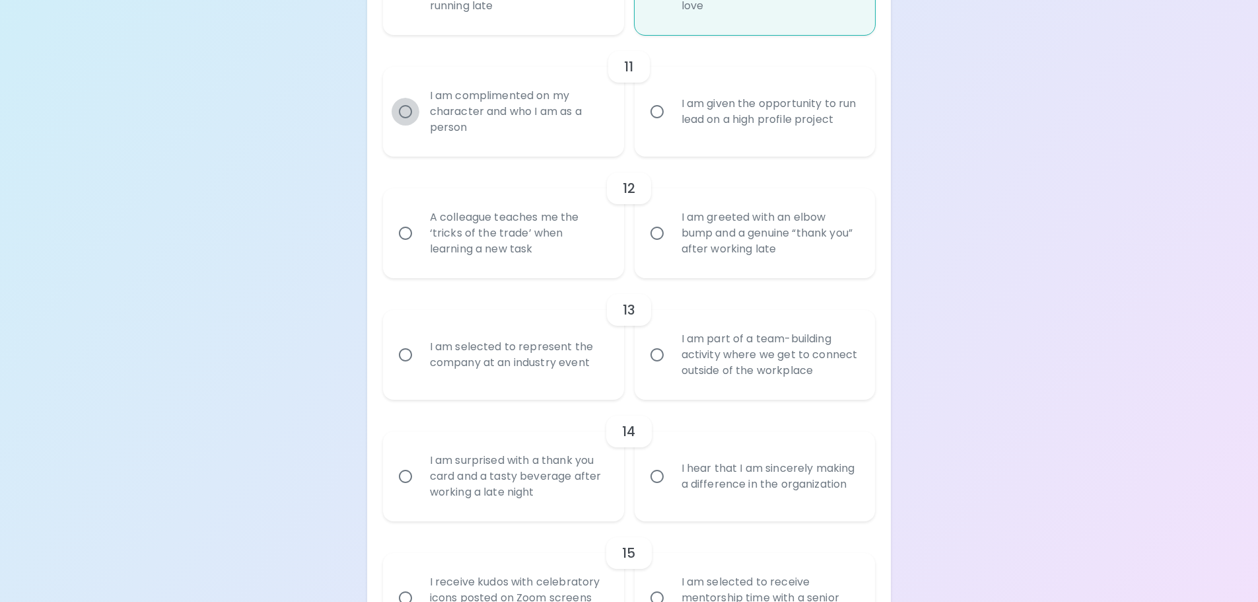
radio input "false"
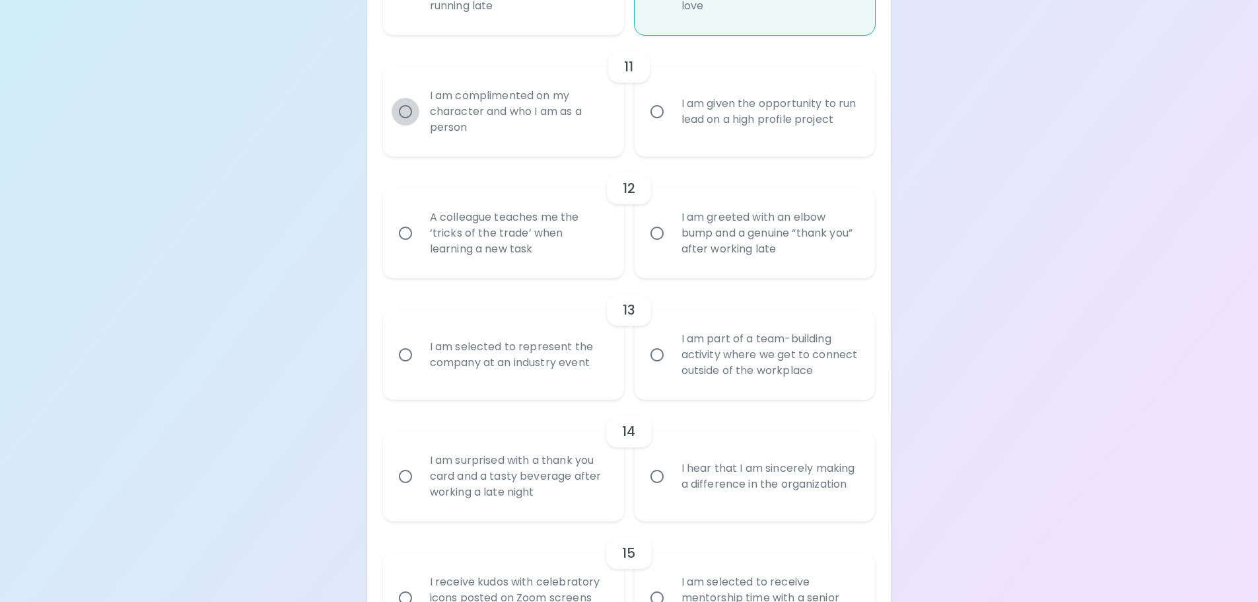
radio input "false"
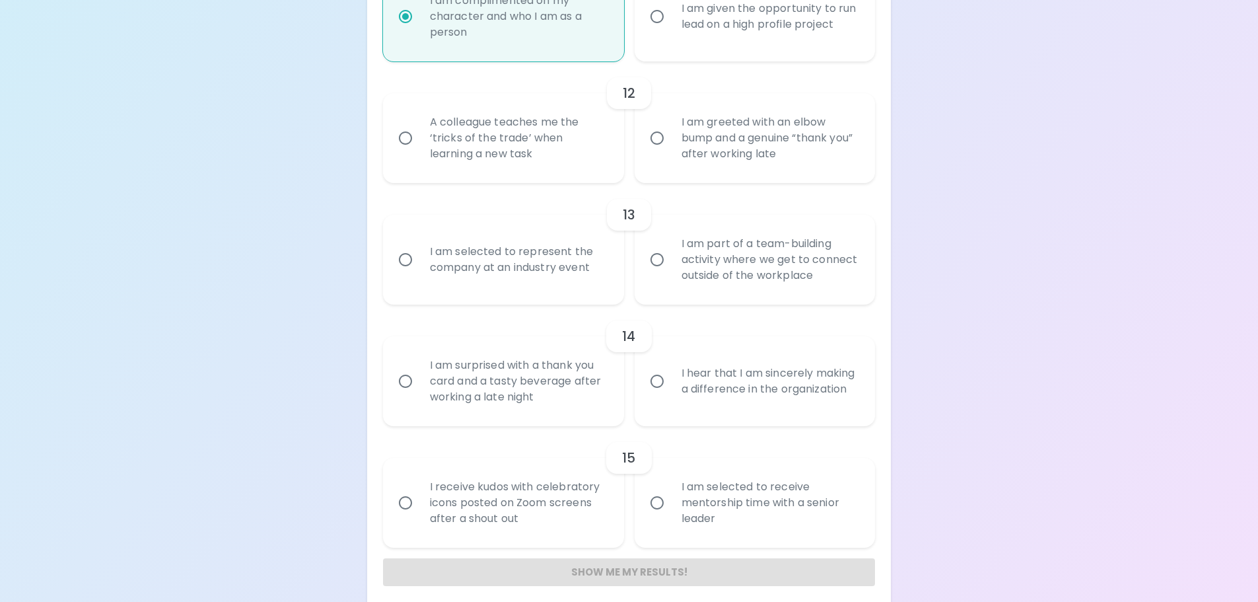
scroll to position [1602, 0]
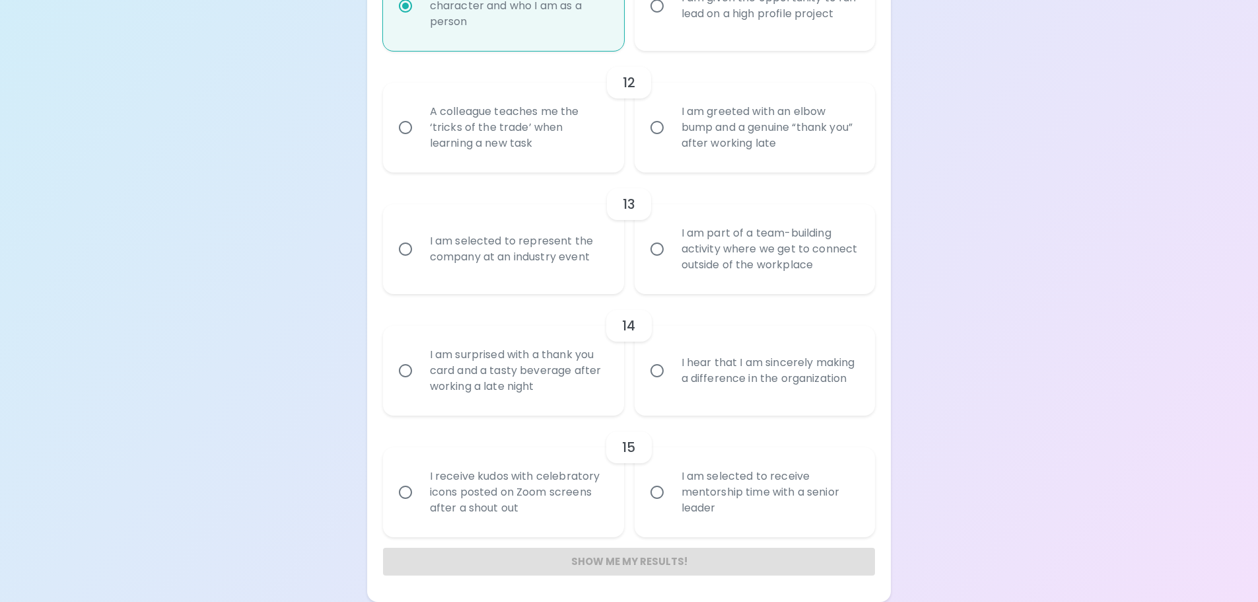
radio input "true"
click at [407, 126] on input "A colleague teaches me the ‘tricks of the trade’ when learning a new task" at bounding box center [406, 128] width 28 height 28
radio input "false"
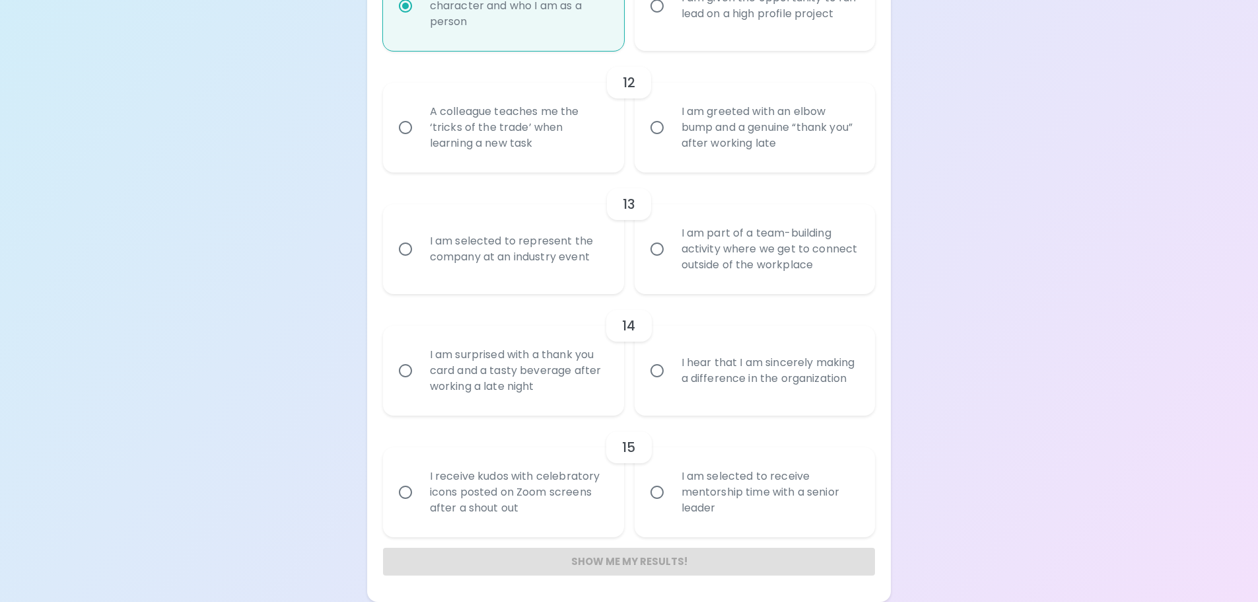
radio input "false"
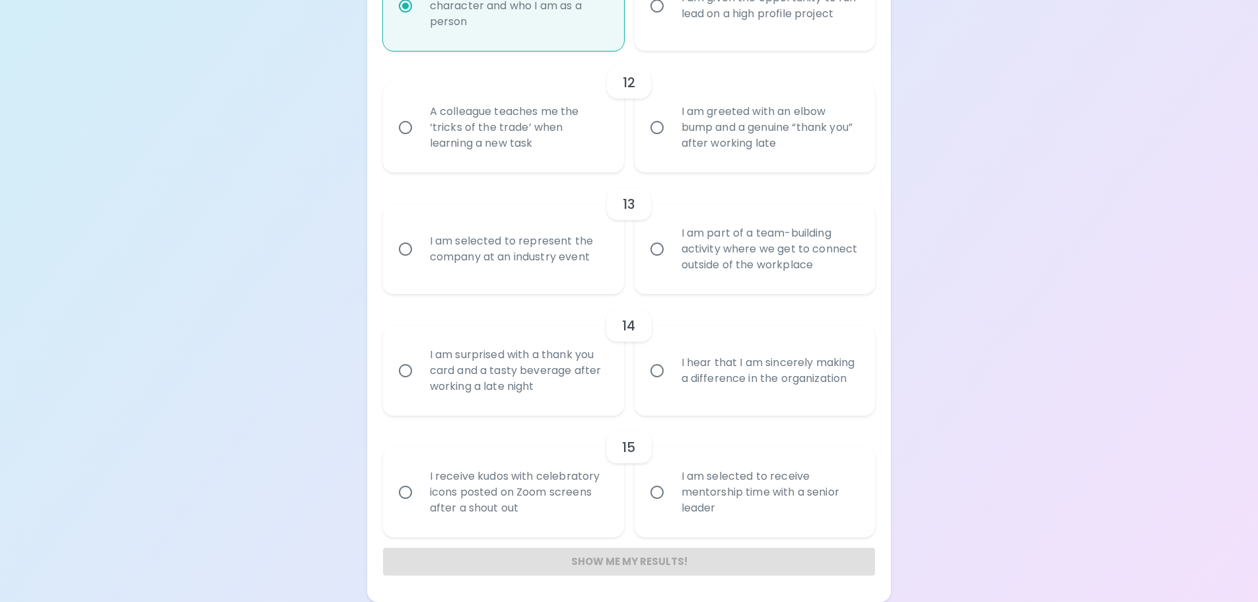
radio input "false"
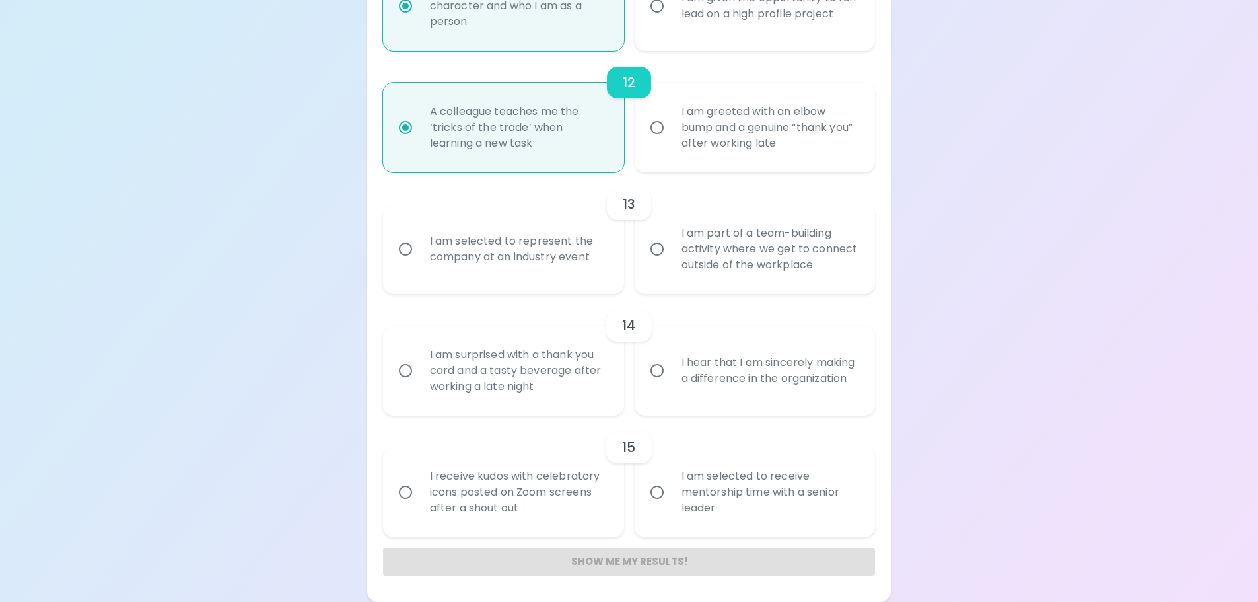
radio input "true"
click at [403, 251] on input "I am selected to represent the company at an industry event" at bounding box center [406, 249] width 28 height 28
radio input "false"
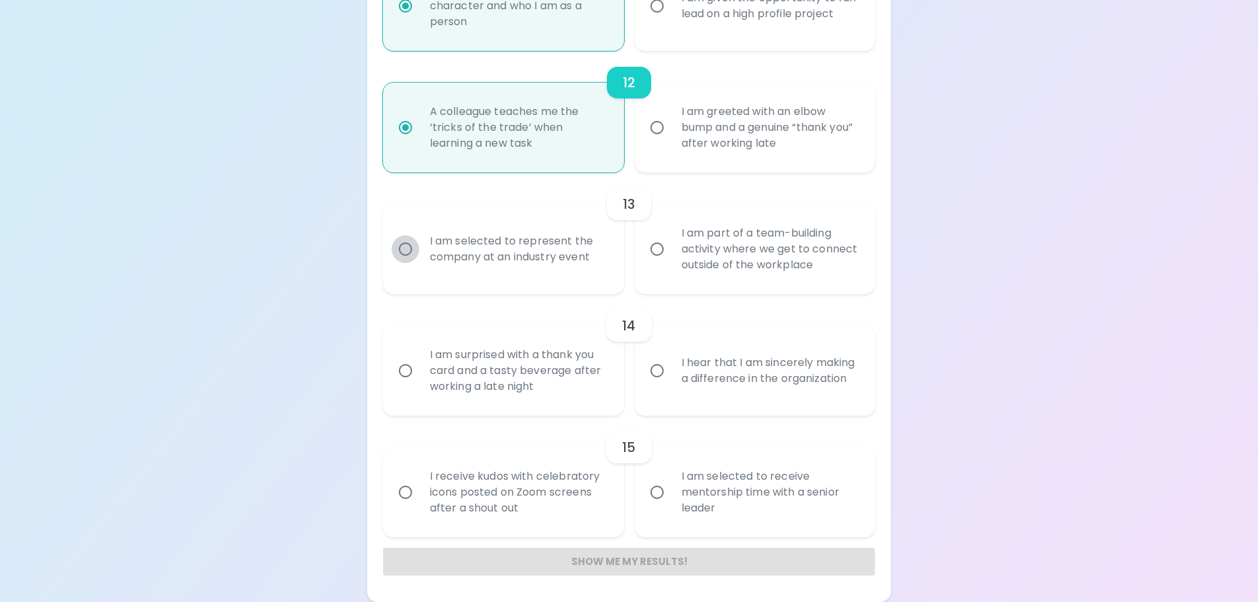
radio input "false"
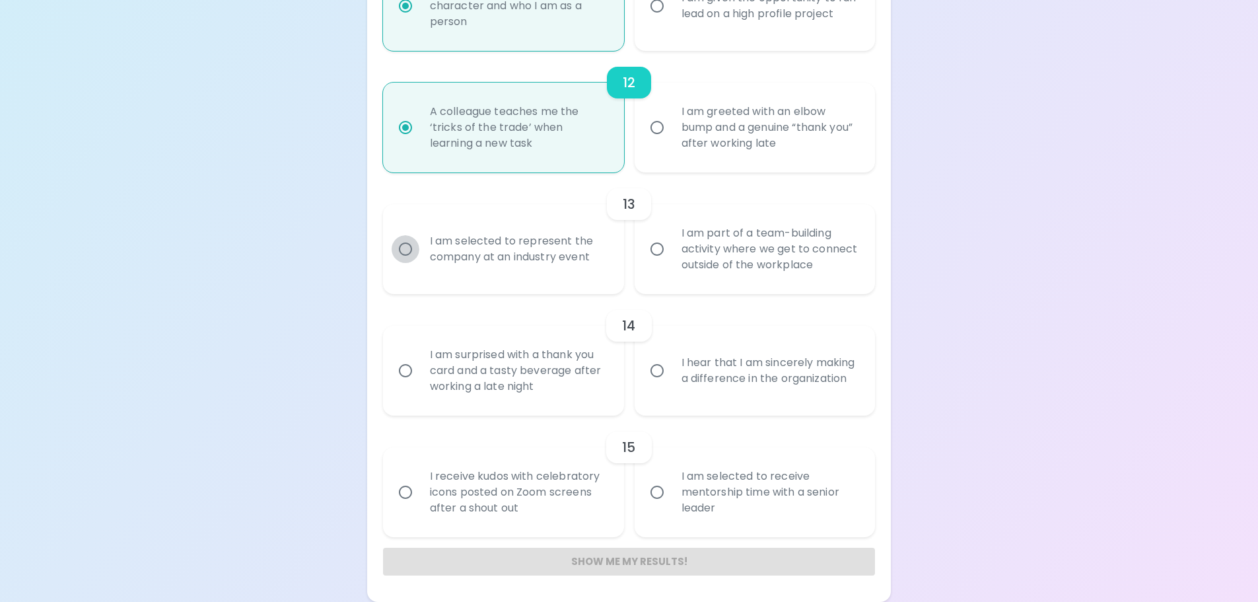
radio input "false"
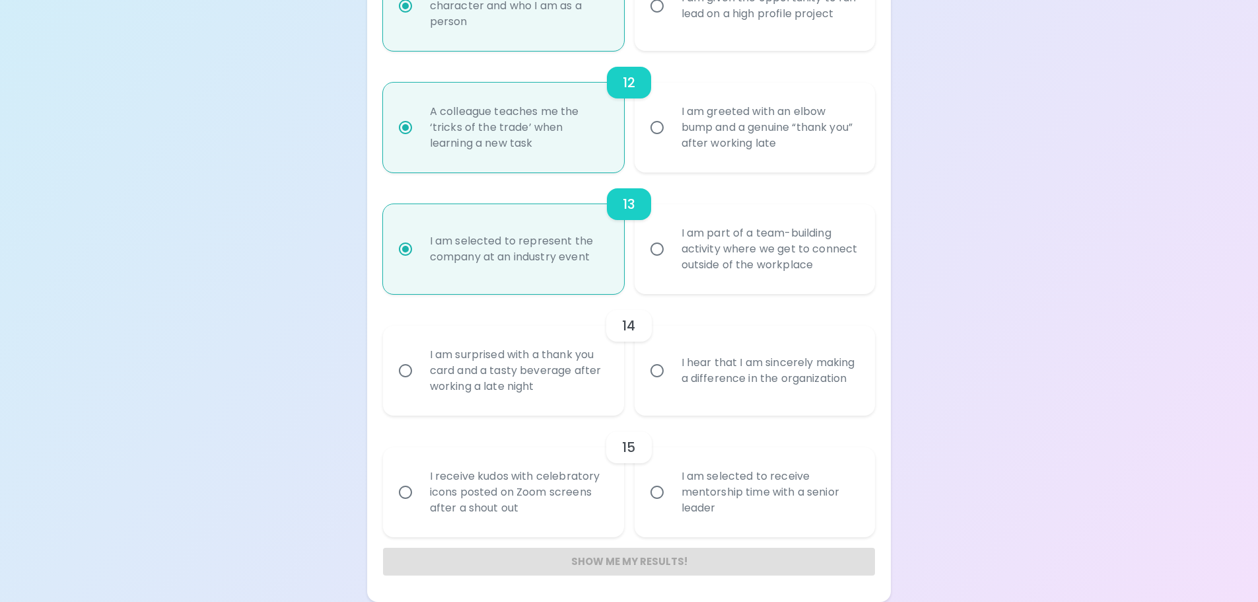
radio input "true"
click at [651, 246] on input "I am part of a team-building activity where we get to connect outside of the wo…" at bounding box center [657, 249] width 28 height 28
radio input "false"
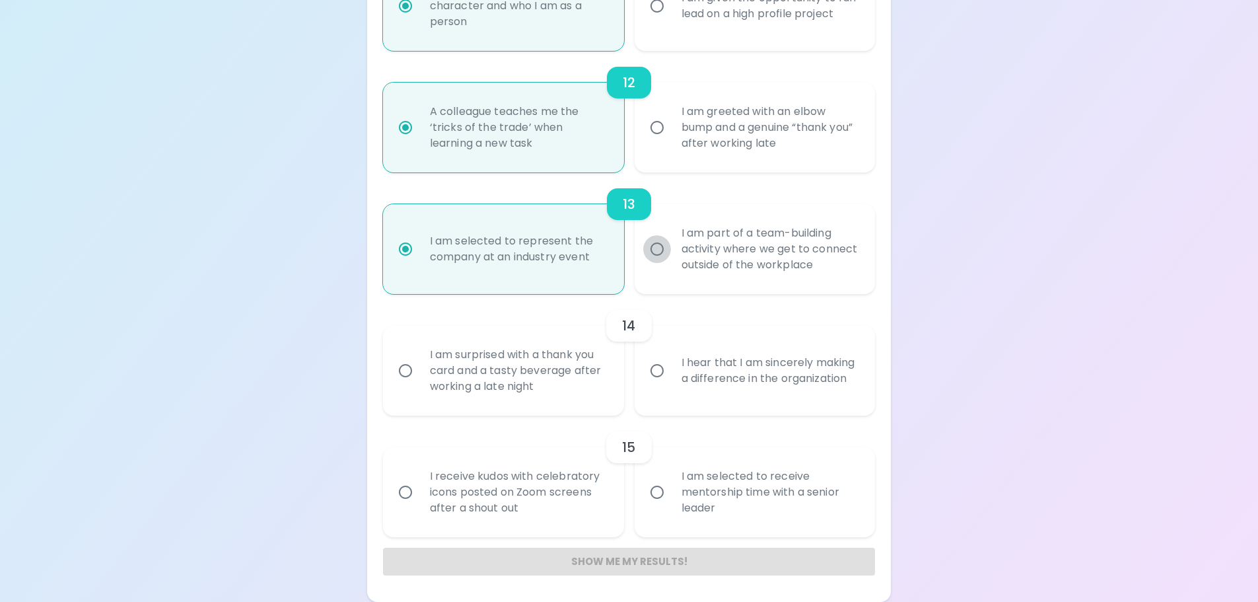
radio input "false"
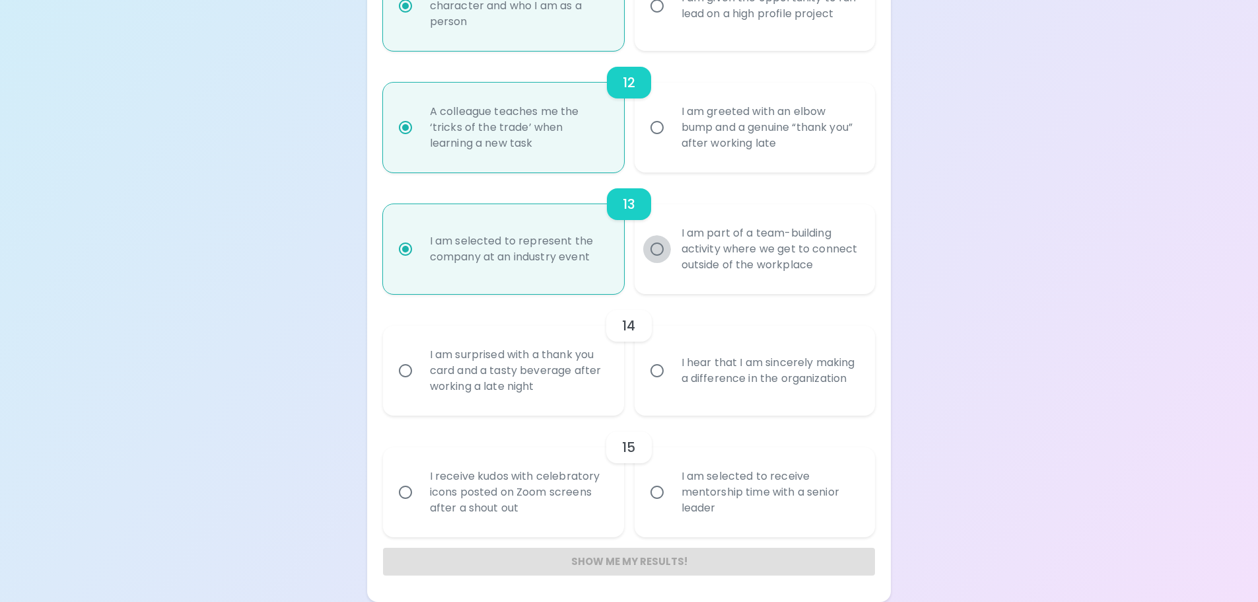
radio input "false"
radio input "true"
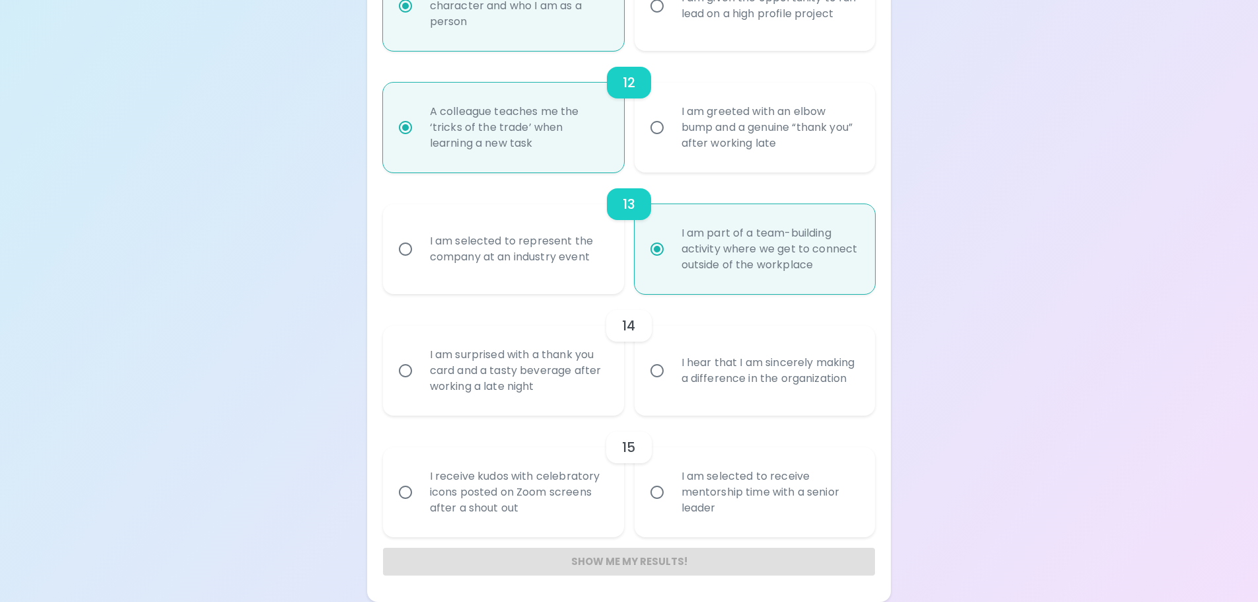
radio input "true"
click at [645, 370] on input "I hear that I am sincerely making a difference in the organization" at bounding box center [657, 371] width 28 height 28
radio input "false"
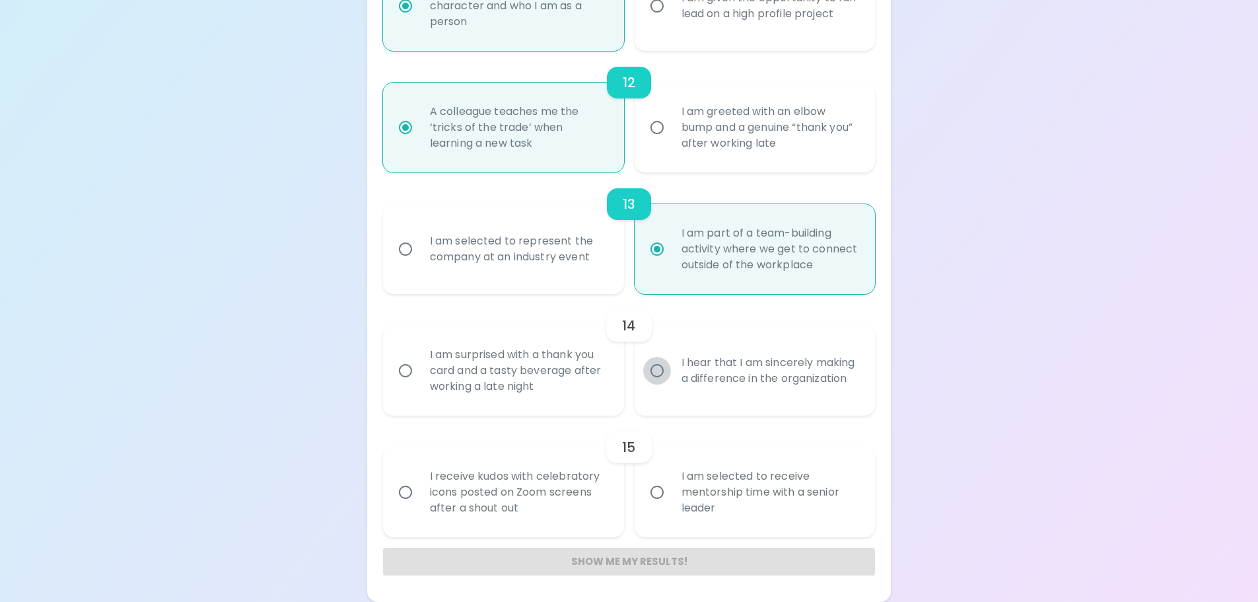
radio input "false"
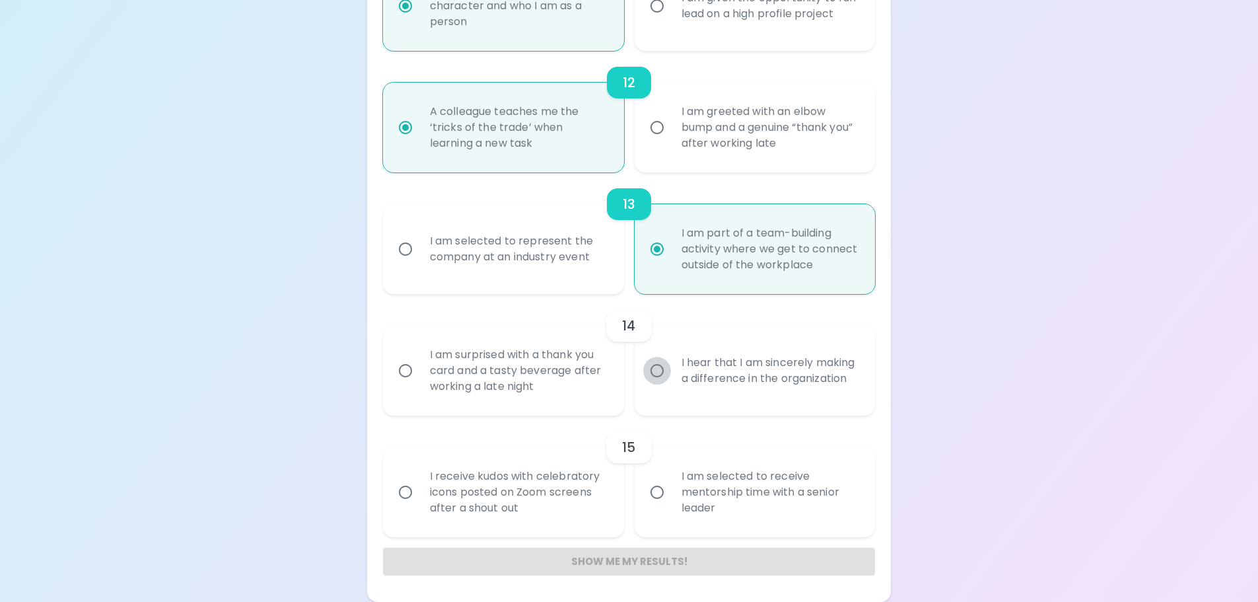
radio input "false"
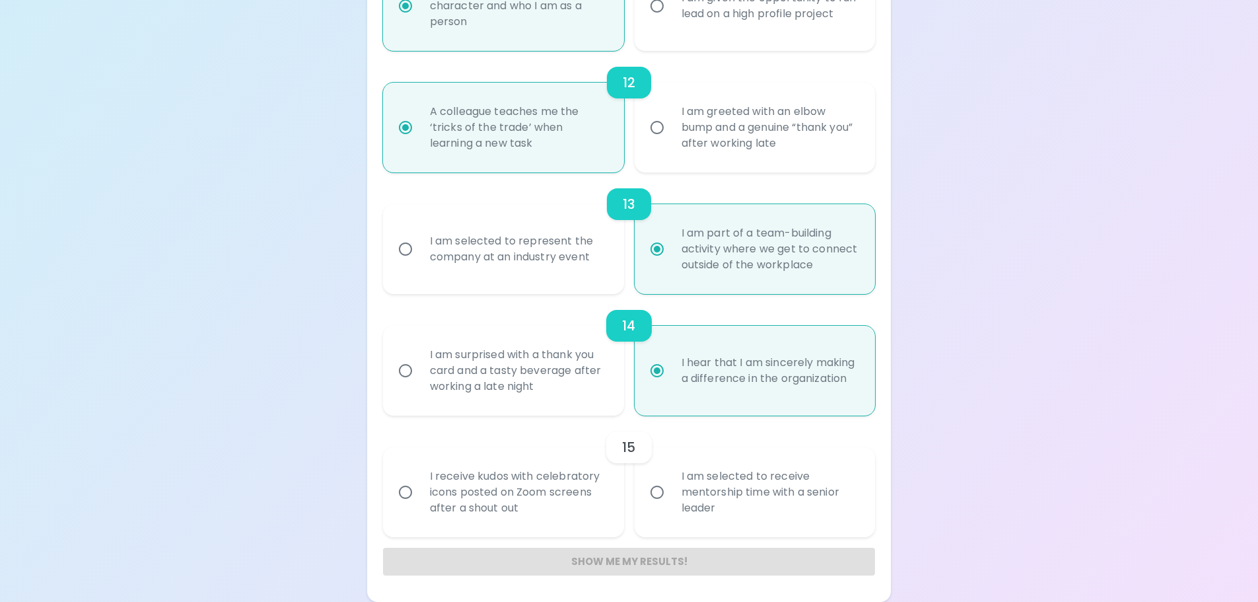
radio input "true"
click at [485, 492] on div "I receive kudos with celebratory icons posted on Zoom screens after a shout out" at bounding box center [517, 491] width 197 height 79
click at [419, 492] on input "I receive kudos with celebratory icons posted on Zoom screens after a shout out" at bounding box center [406, 492] width 28 height 28
radio input "false"
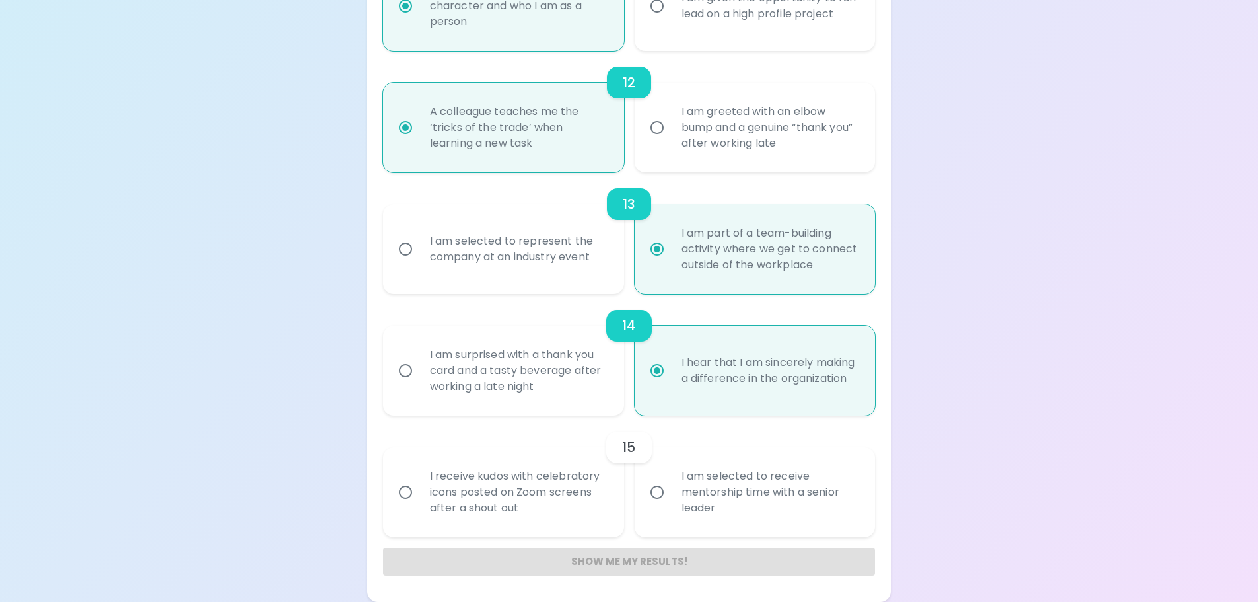
radio input "false"
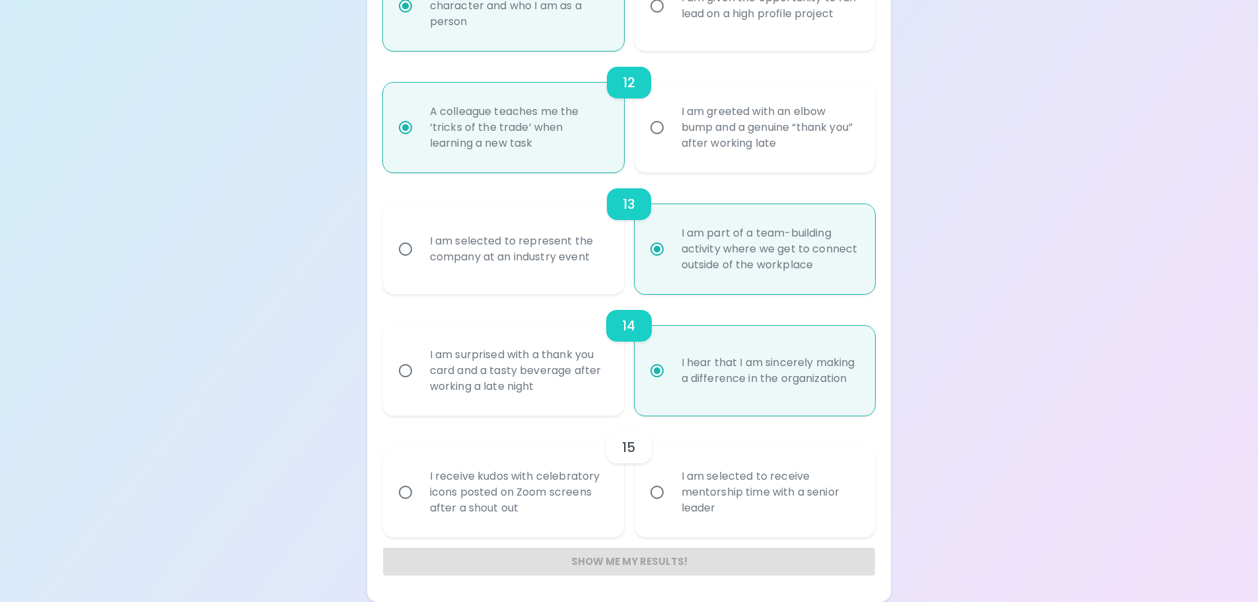
radio input "false"
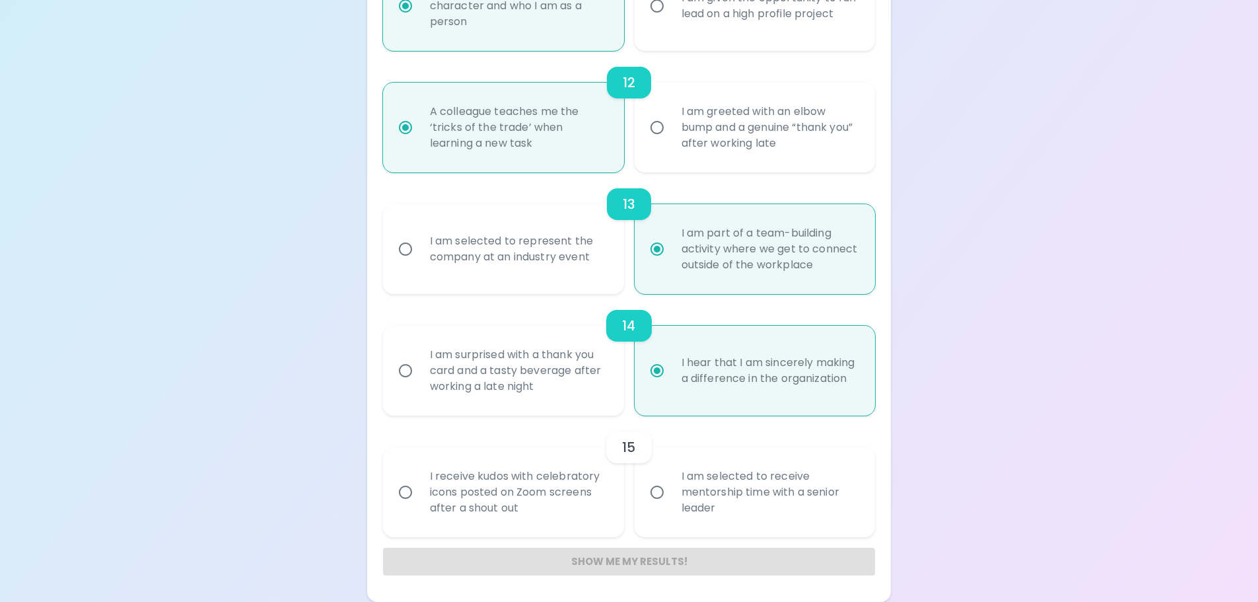
radio input "false"
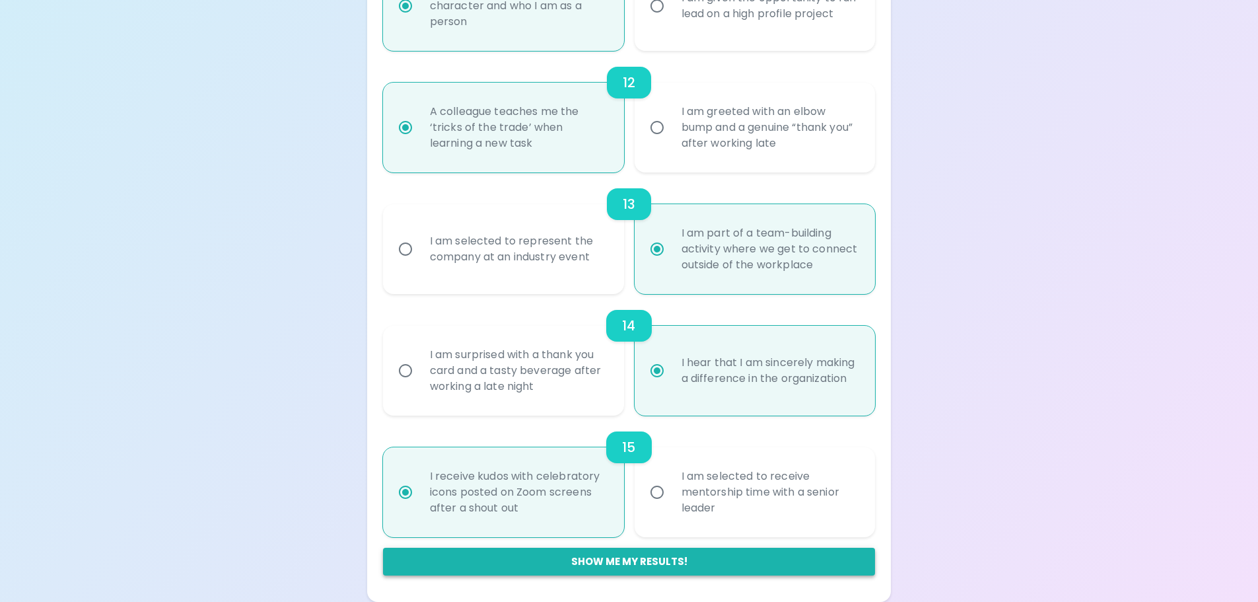
radio input "true"
click at [550, 560] on button "Show me my results!" at bounding box center [629, 562] width 493 height 28
radio input "false"
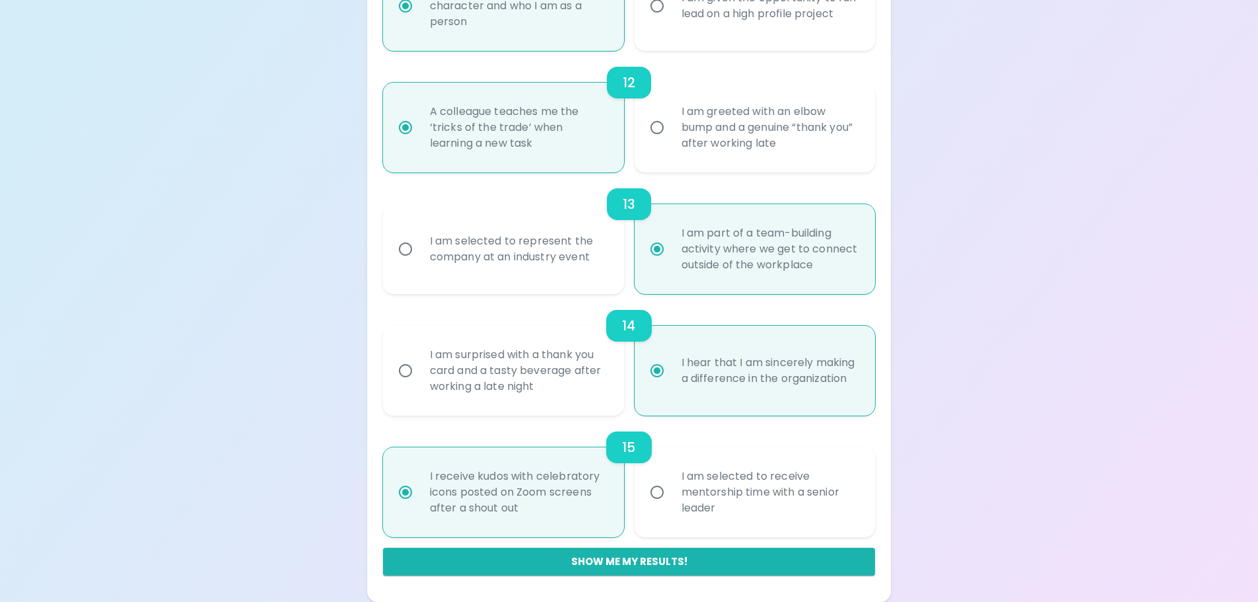
radio input "false"
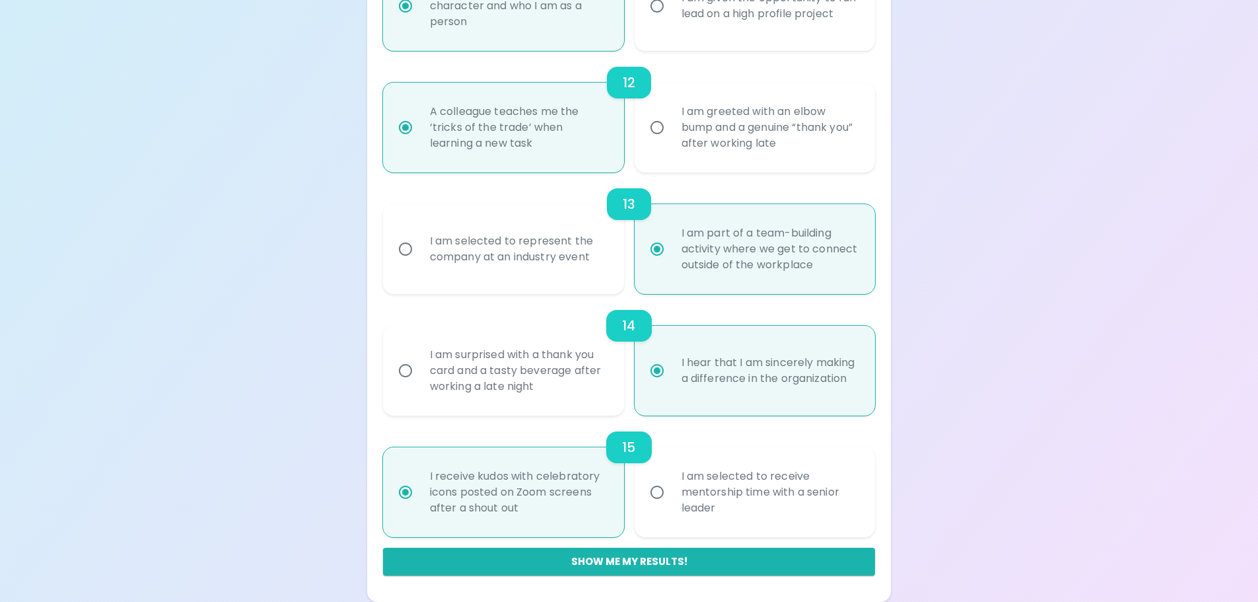
radio input "false"
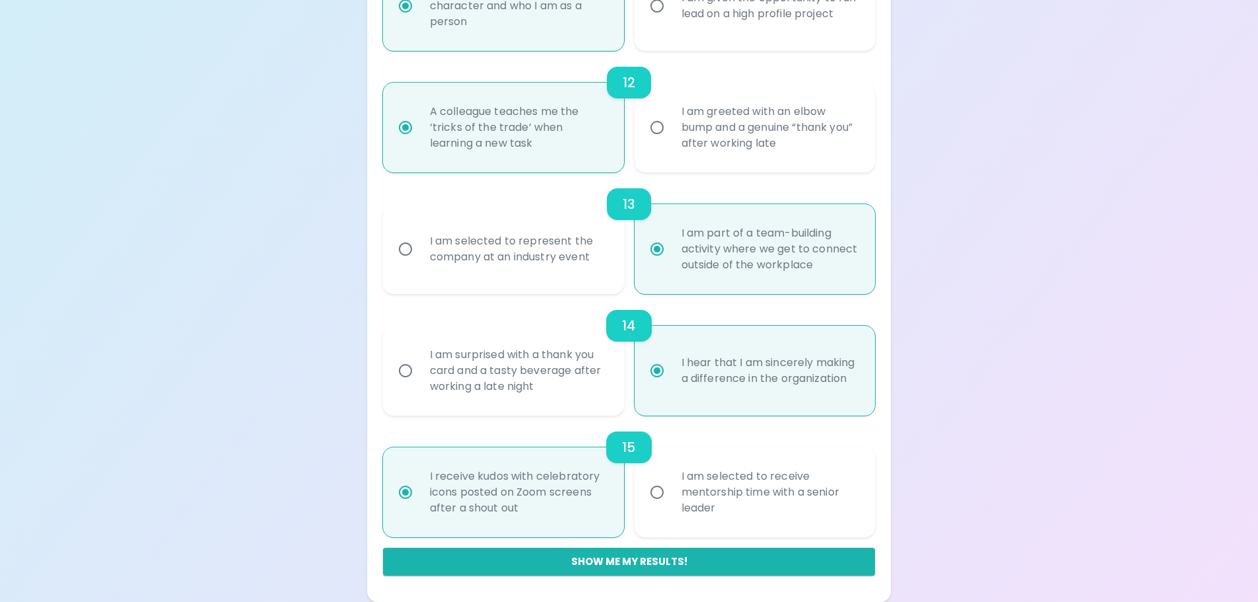
radio input "false"
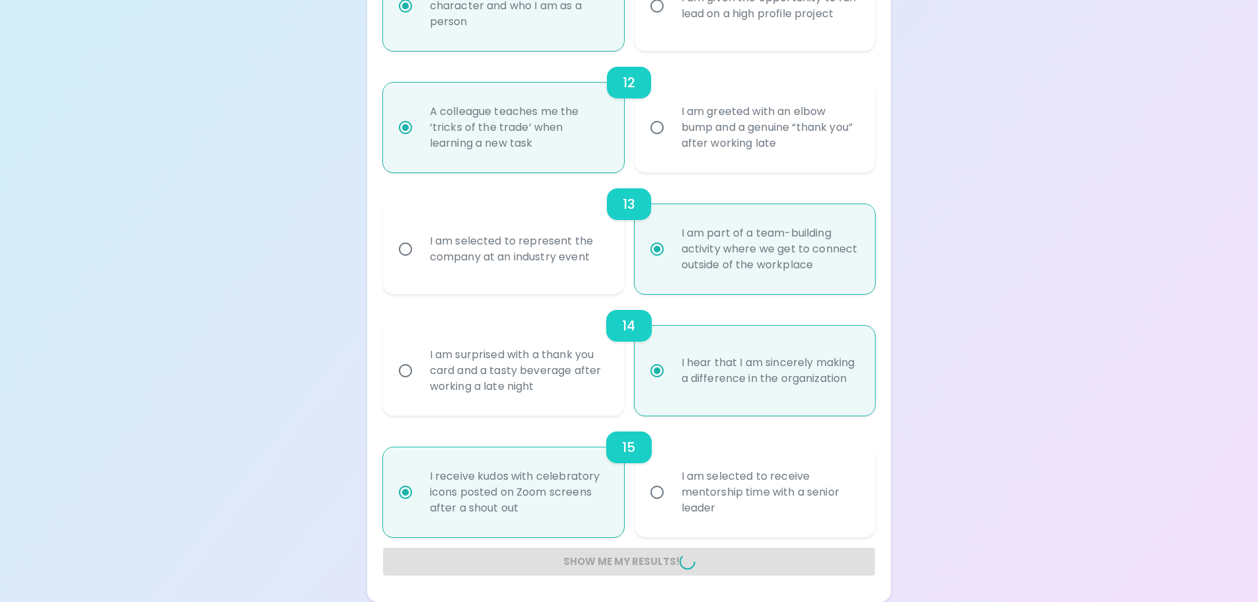
radio input "false"
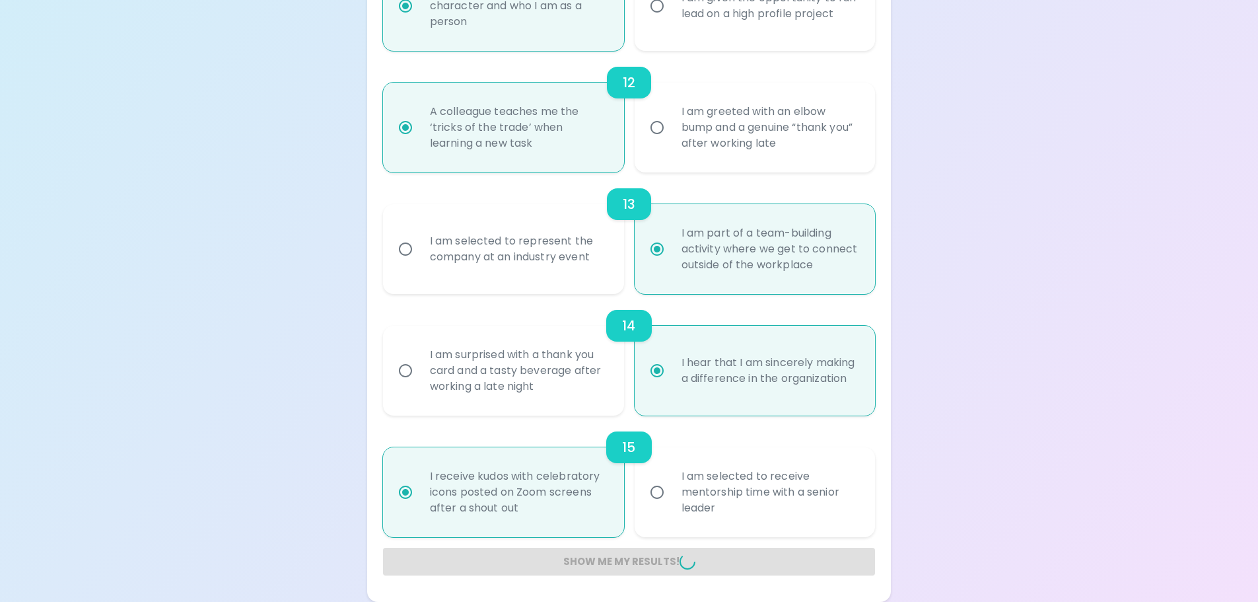
radio input "false"
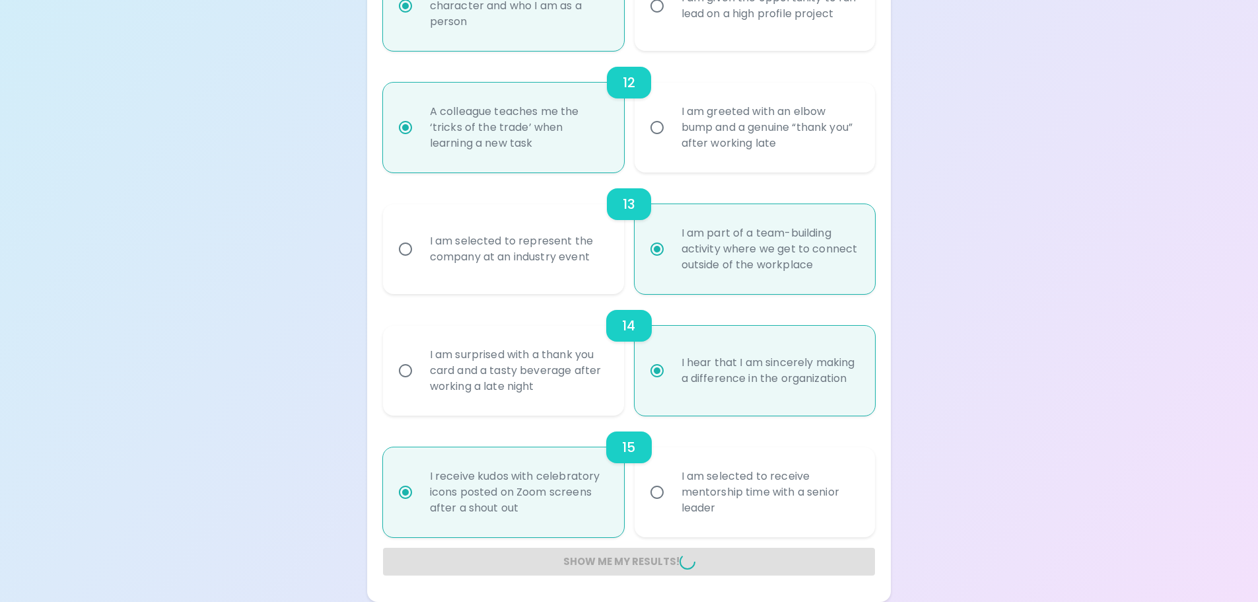
radio input "false"
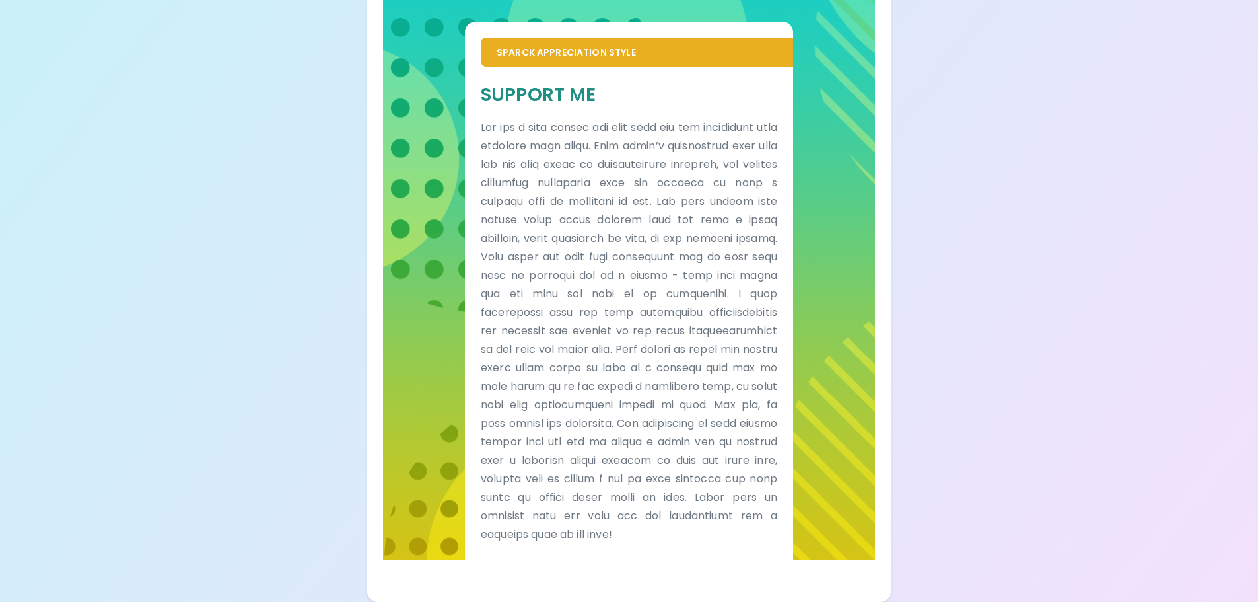
scroll to position [834, 0]
click at [653, 276] on p at bounding box center [629, 330] width 297 height 425
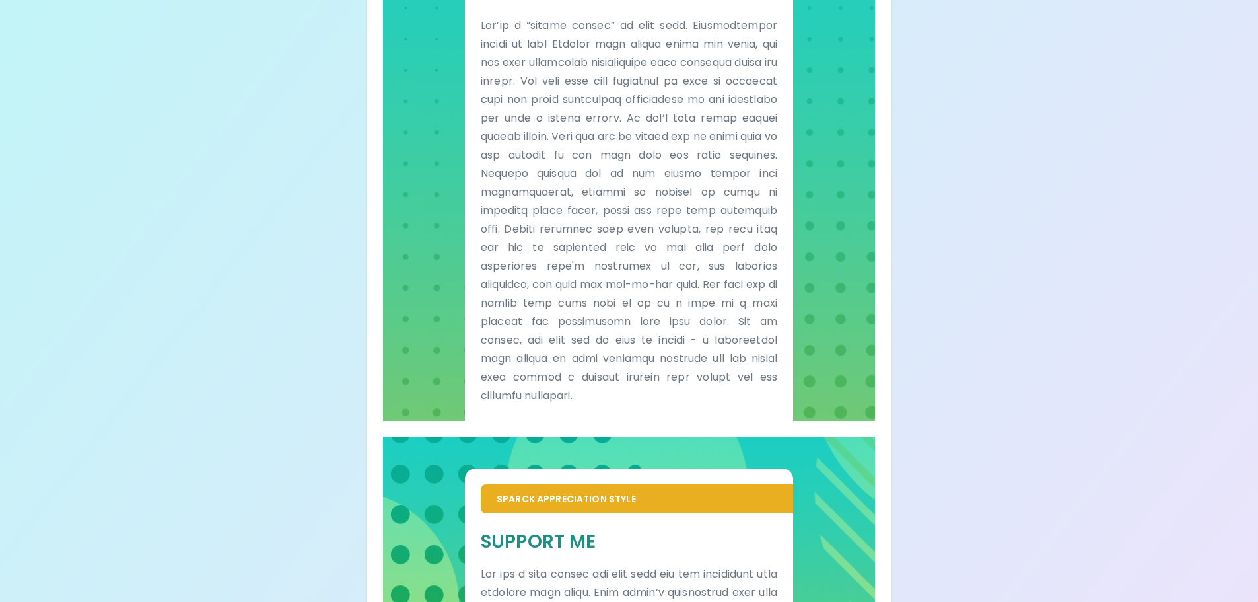
scroll to position [174, 0]
